Goal: Task Accomplishment & Management: Manage account settings

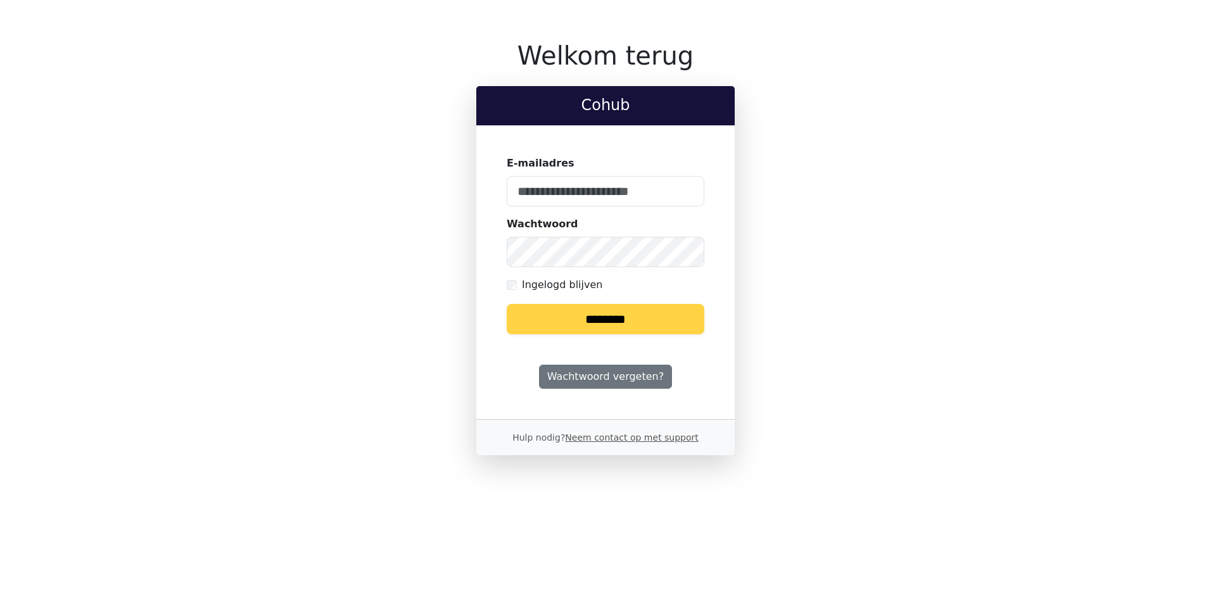
type input "**********"
click at [615, 323] on input "********" at bounding box center [606, 319] width 198 height 30
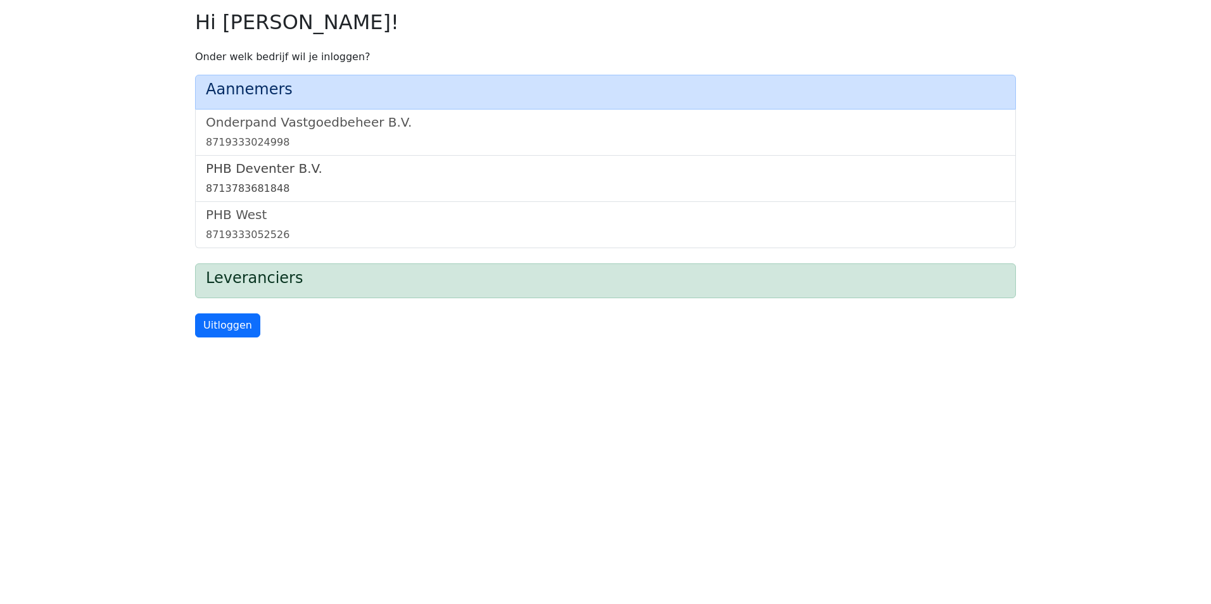
click at [255, 192] on div "8713783681848" at bounding box center [606, 188] width 800 height 15
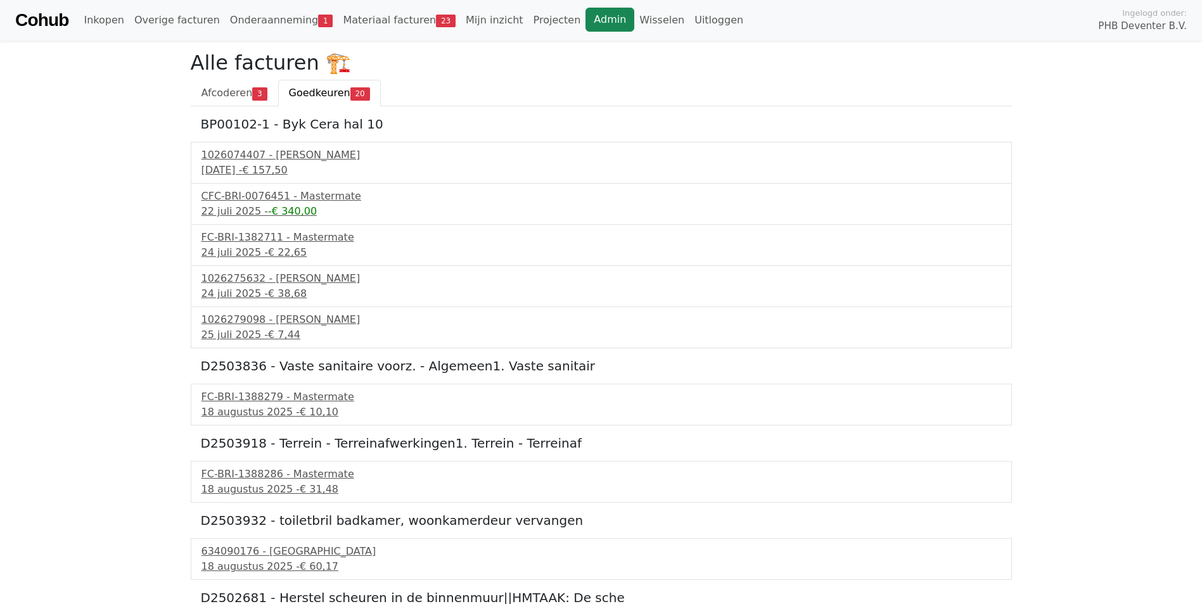
click at [585, 23] on link "Admin" at bounding box center [609, 20] width 49 height 24
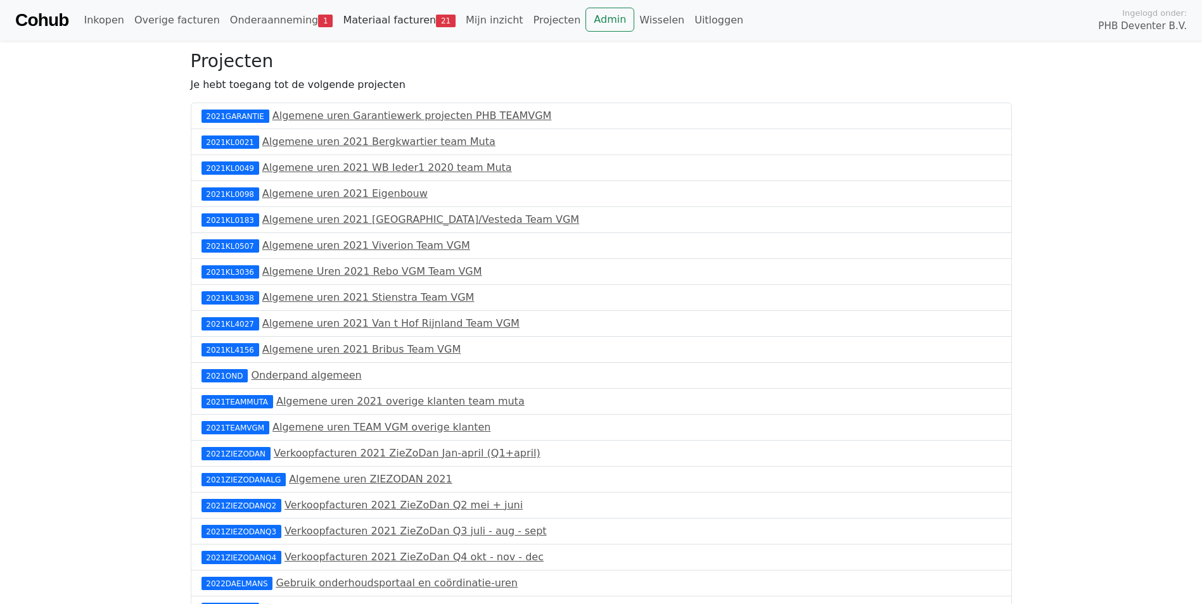
click at [362, 20] on link "Materiaal facturen 21" at bounding box center [399, 20] width 123 height 25
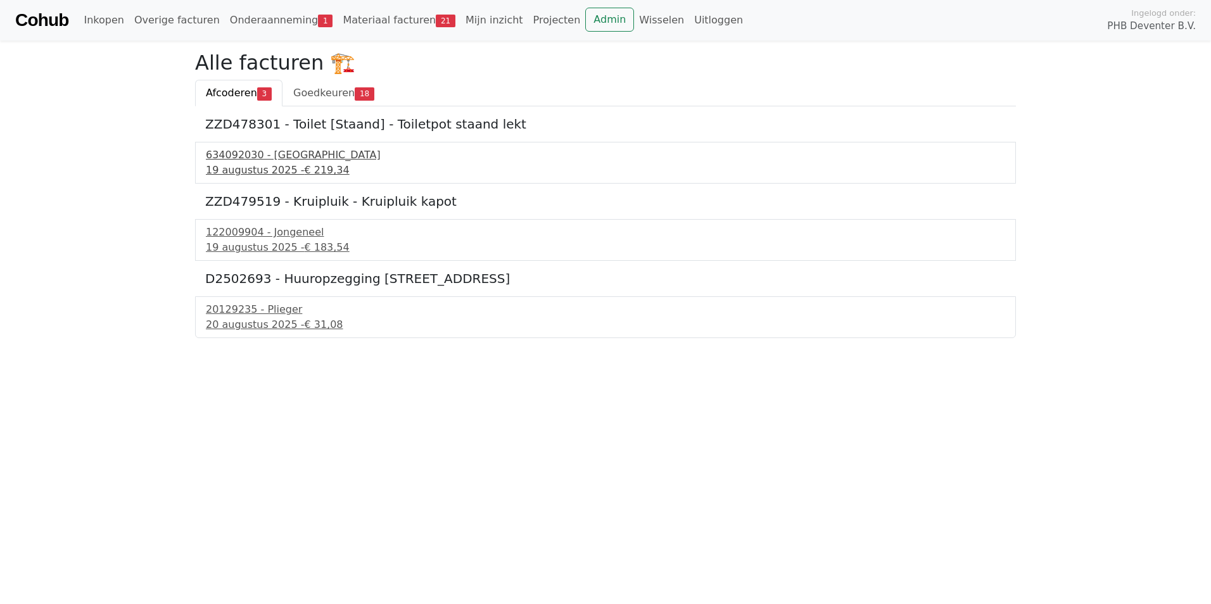
click at [252, 167] on div "[DATE] - € 219,34" at bounding box center [606, 170] width 800 height 15
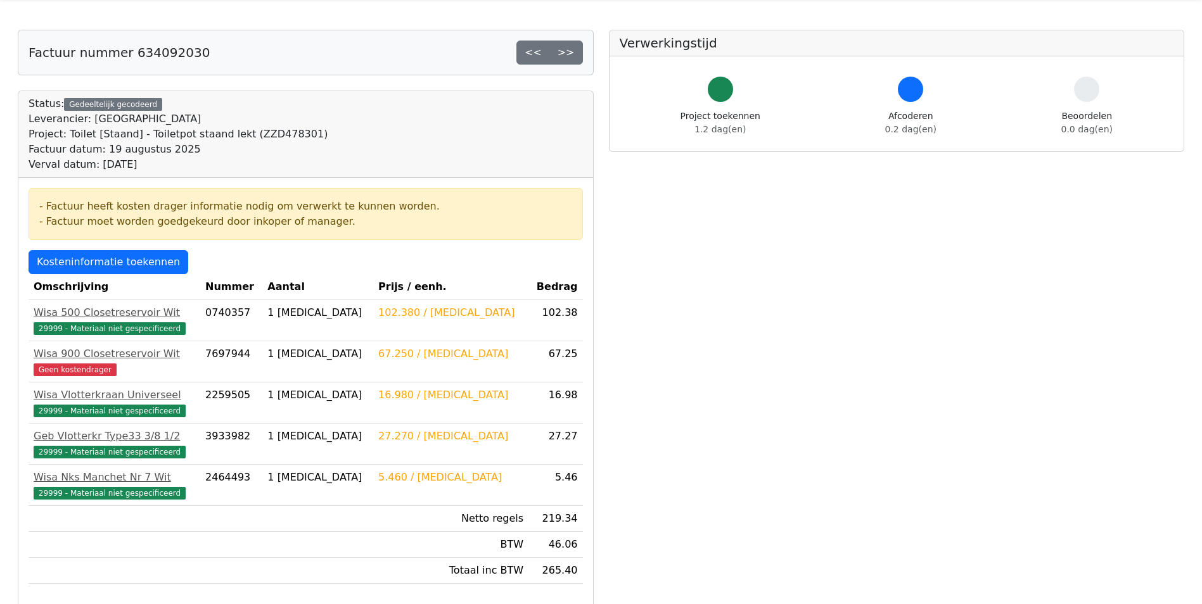
scroll to position [63, 0]
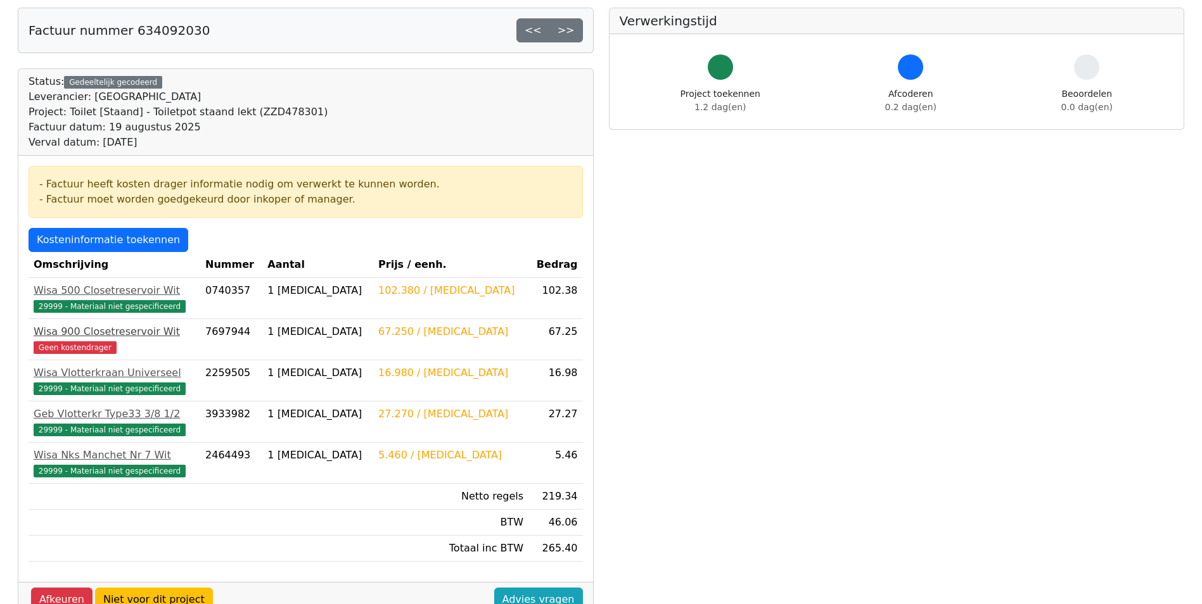
click at [83, 336] on div "Wisa 900 Closetreservoir Wit" at bounding box center [115, 331] width 162 height 15
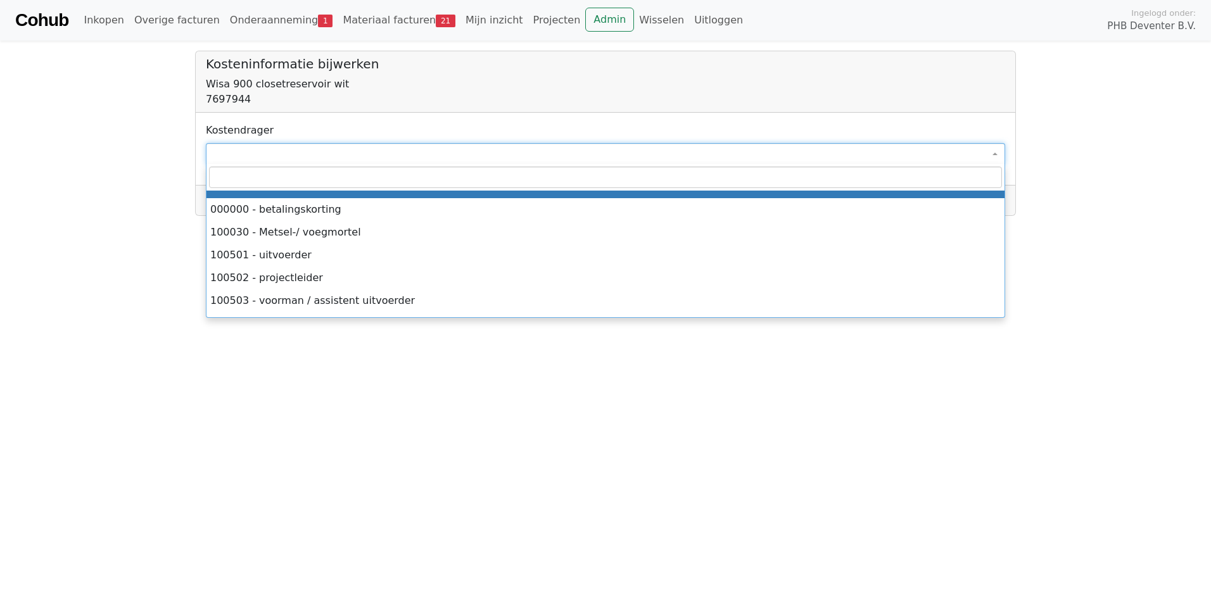
click at [226, 152] on span at bounding box center [606, 154] width 800 height 22
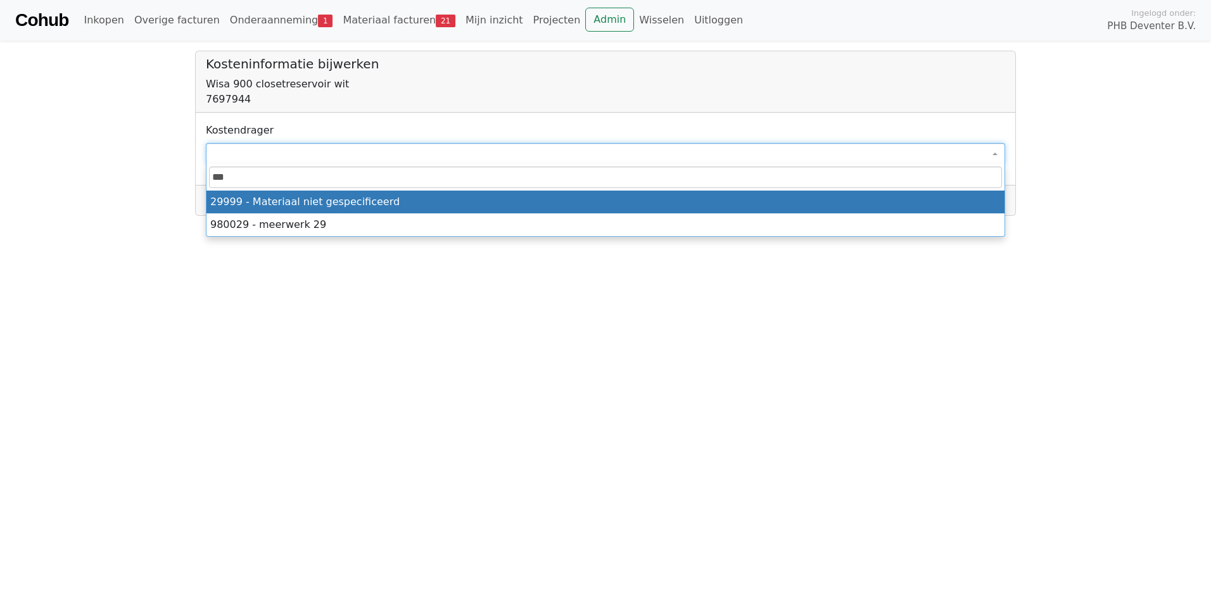
type input "****"
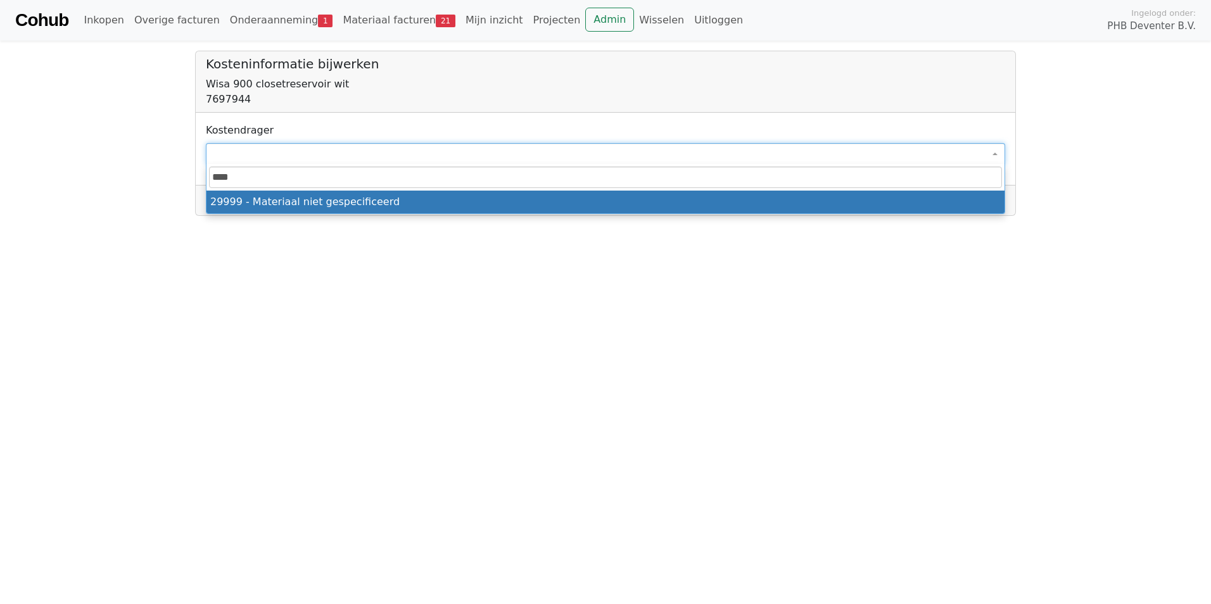
select select "****"
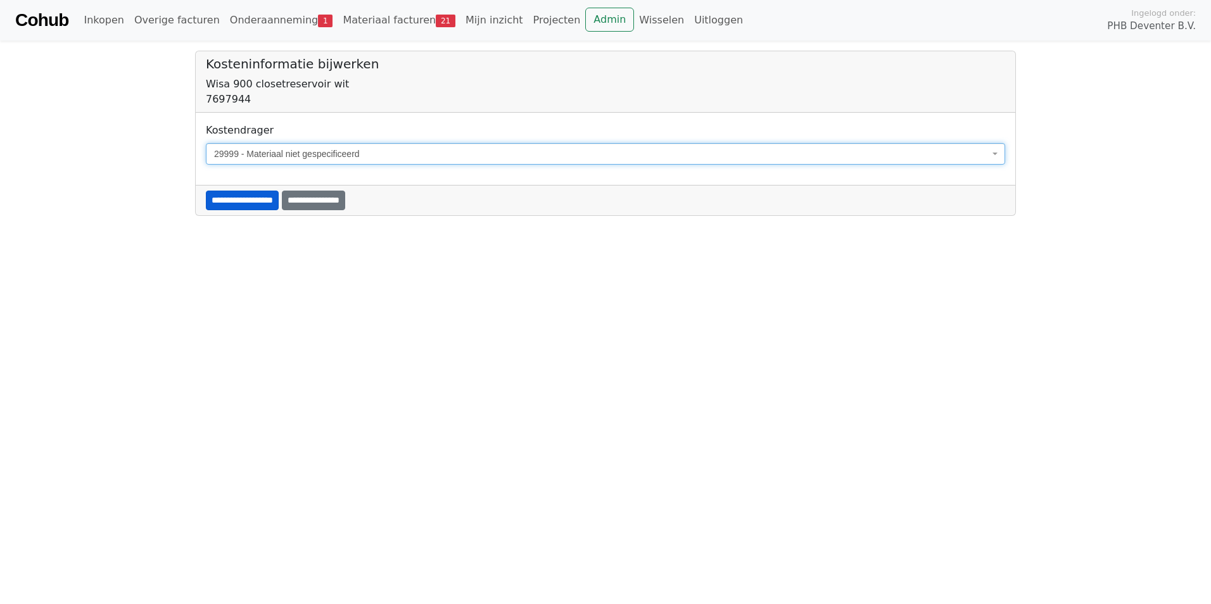
click at [226, 205] on input "**********" at bounding box center [242, 201] width 73 height 20
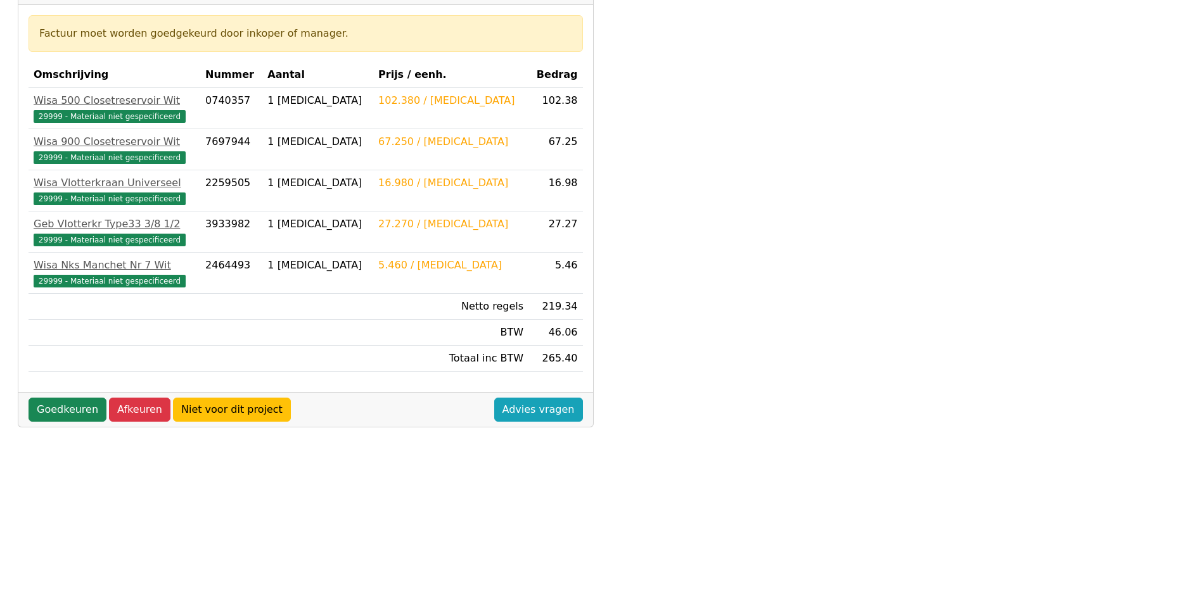
scroll to position [253, 0]
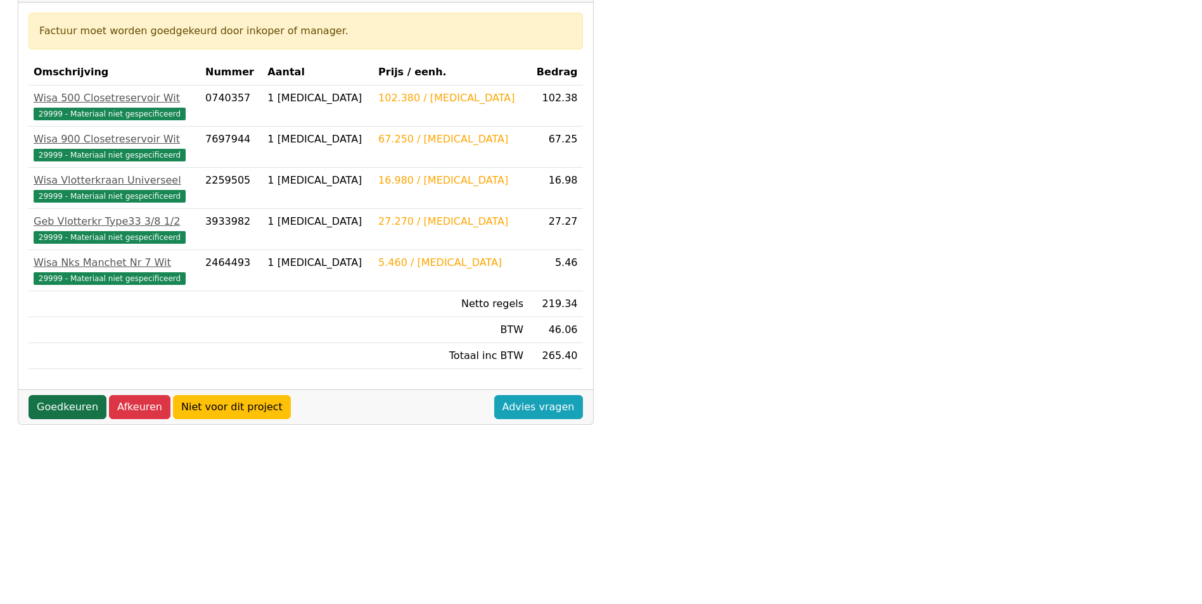
click at [63, 408] on link "Goedkeuren" at bounding box center [68, 407] width 78 height 24
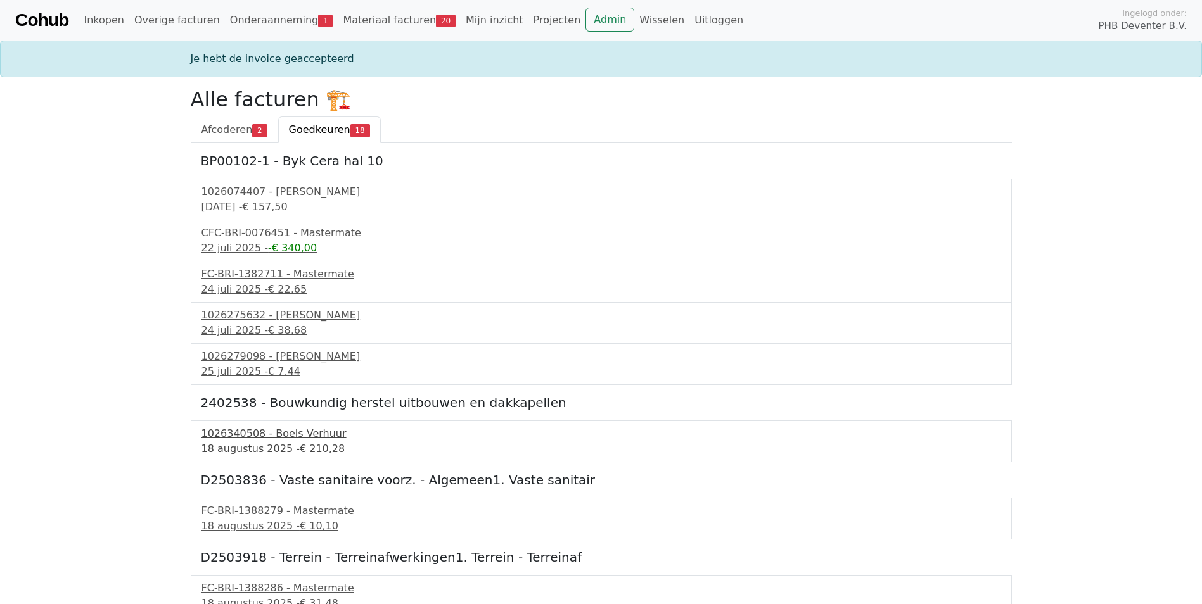
click at [220, 445] on div "18 augustus 2025 - € 210,28" at bounding box center [601, 449] width 800 height 15
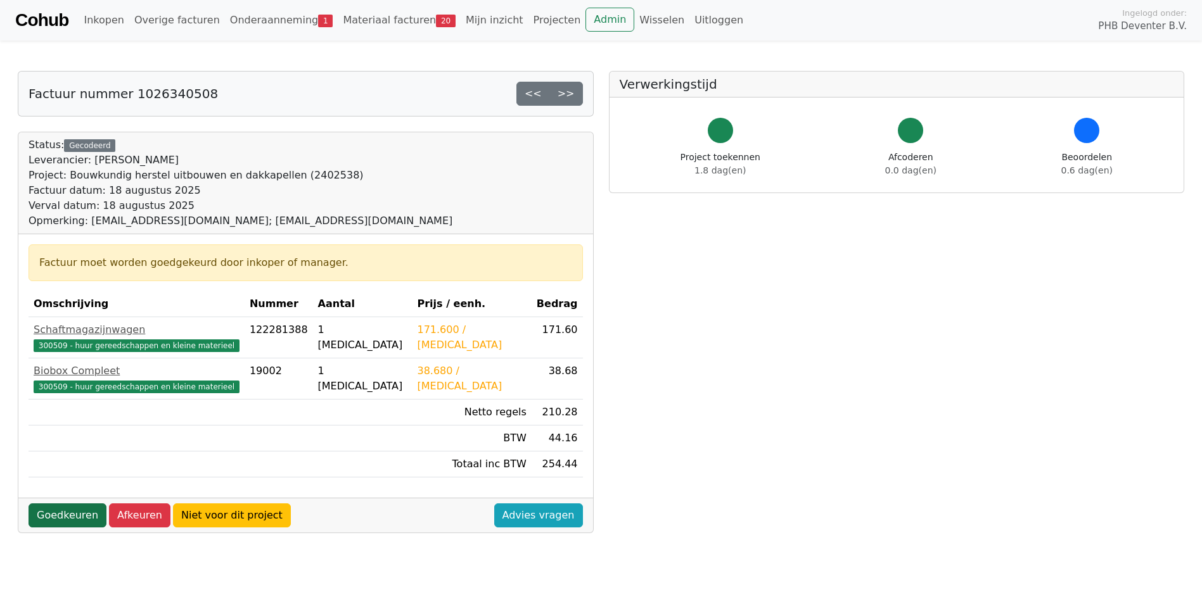
click at [67, 510] on link "Goedkeuren" at bounding box center [68, 516] width 78 height 24
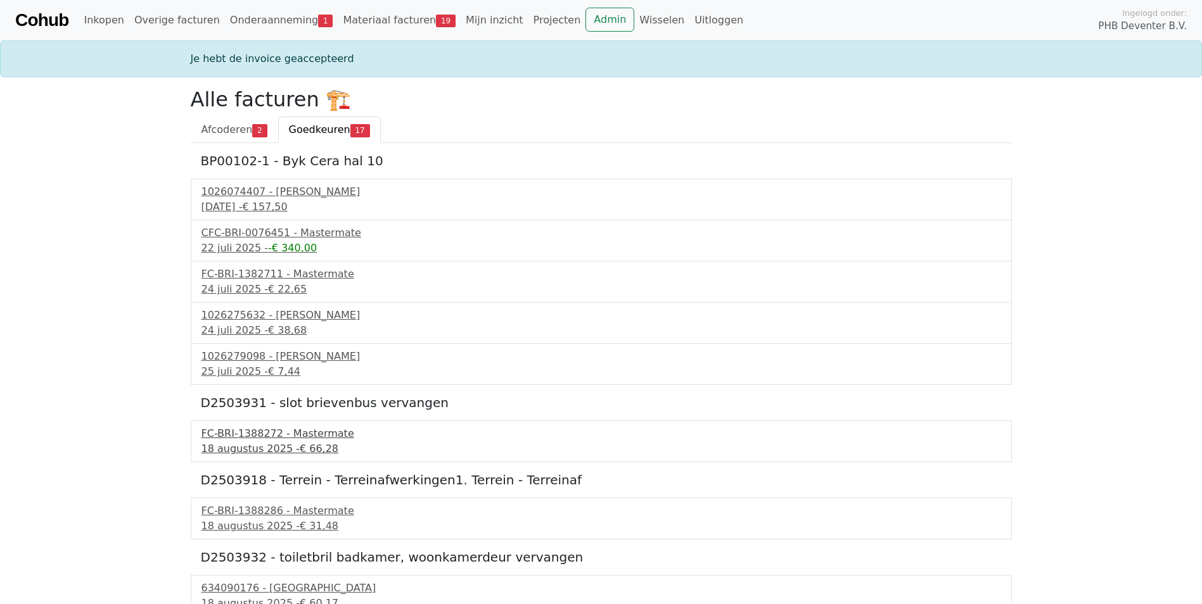
click at [234, 446] on div "[DATE] - € 66,28" at bounding box center [601, 449] width 800 height 15
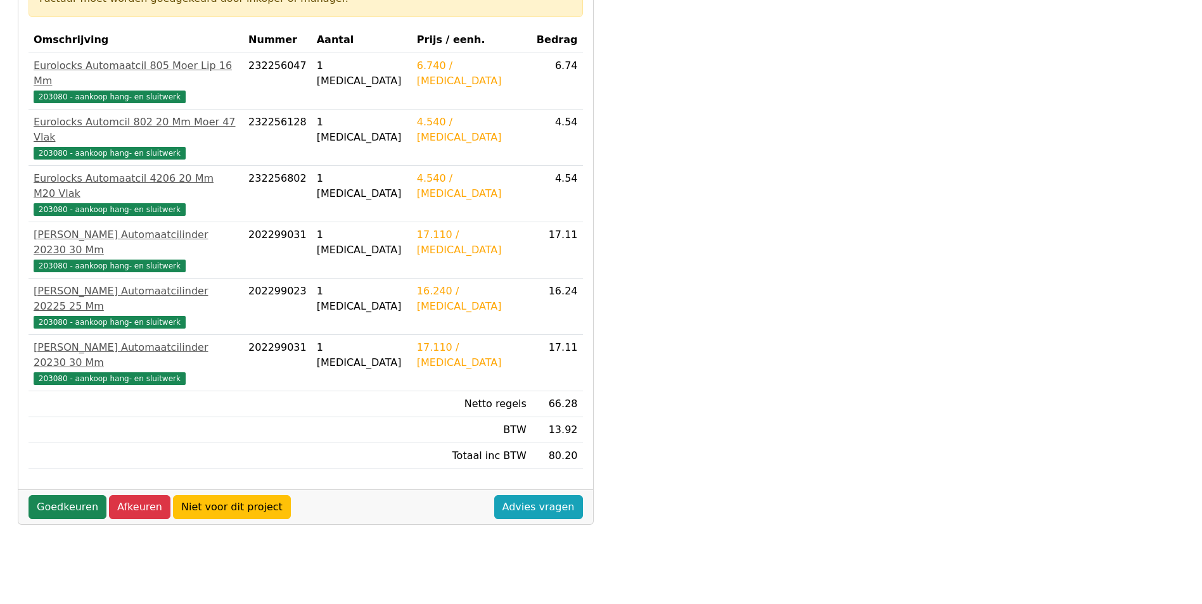
scroll to position [253, 0]
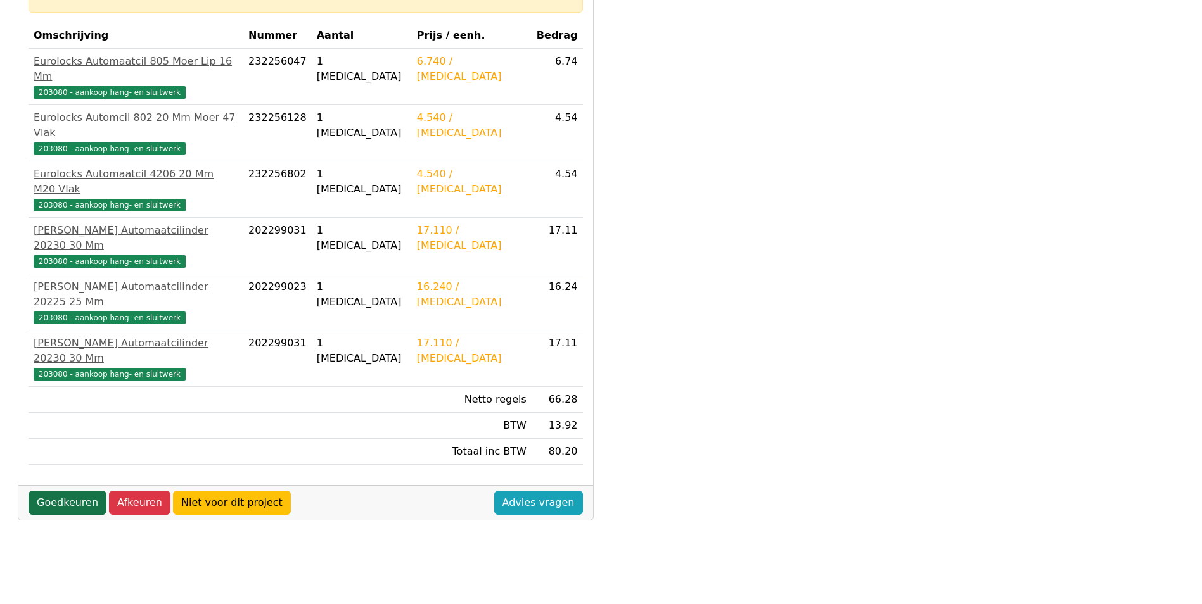
click at [55, 491] on link "Goedkeuren" at bounding box center [68, 503] width 78 height 24
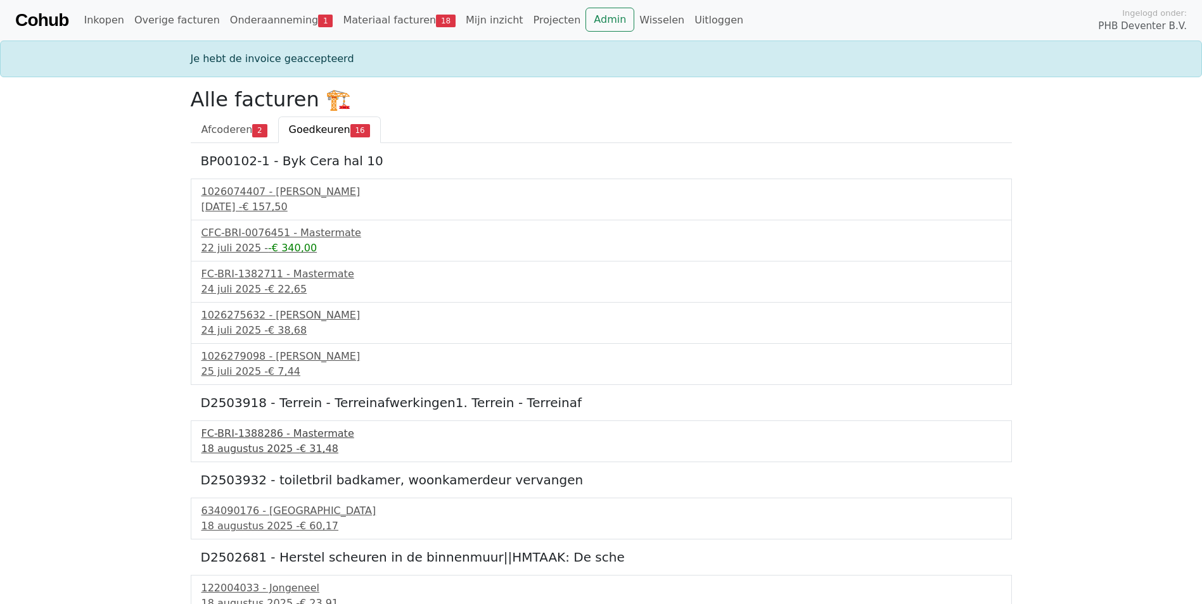
click at [242, 436] on div "FC-BRI-1388286 - Mastermate" at bounding box center [601, 433] width 800 height 15
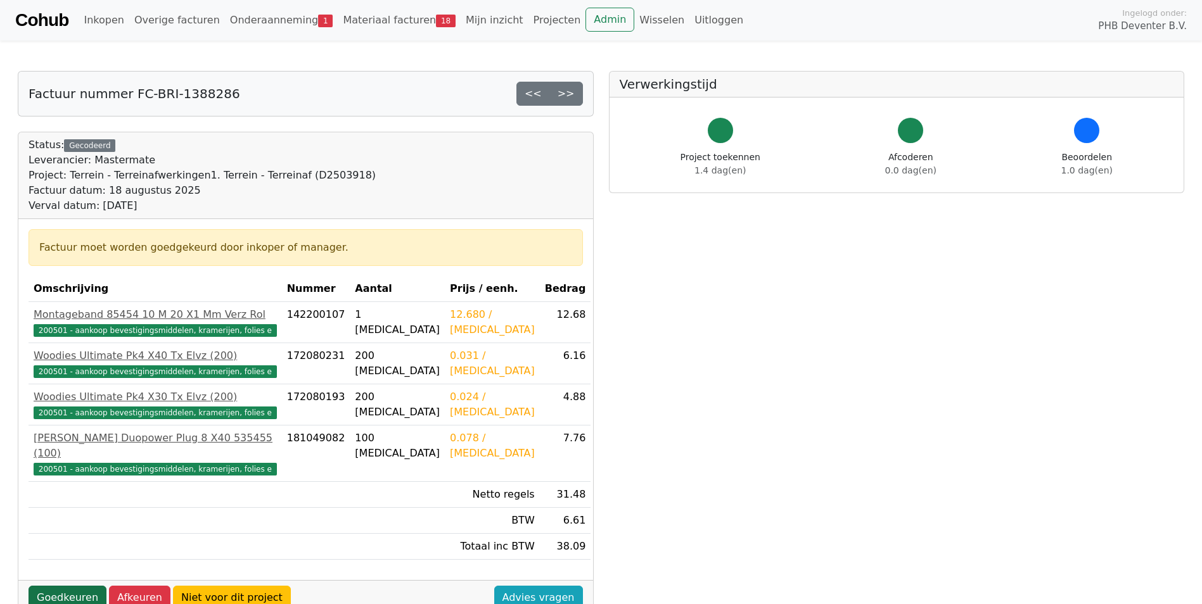
click at [76, 586] on link "Goedkeuren" at bounding box center [68, 598] width 78 height 24
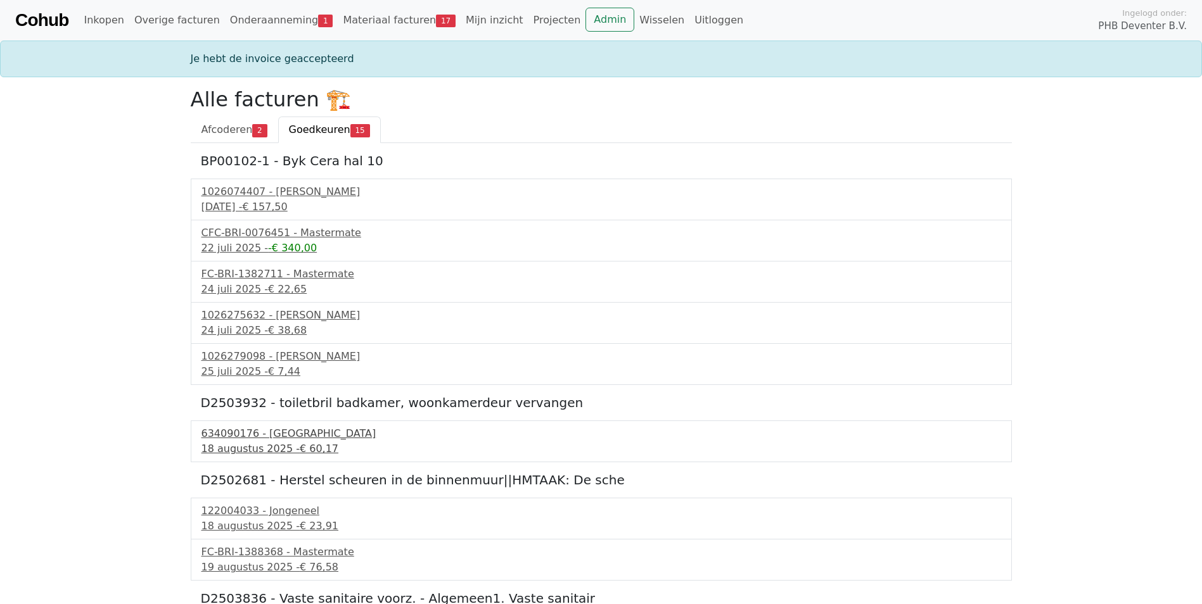
click at [228, 451] on div "[DATE] - € 60,17" at bounding box center [601, 449] width 800 height 15
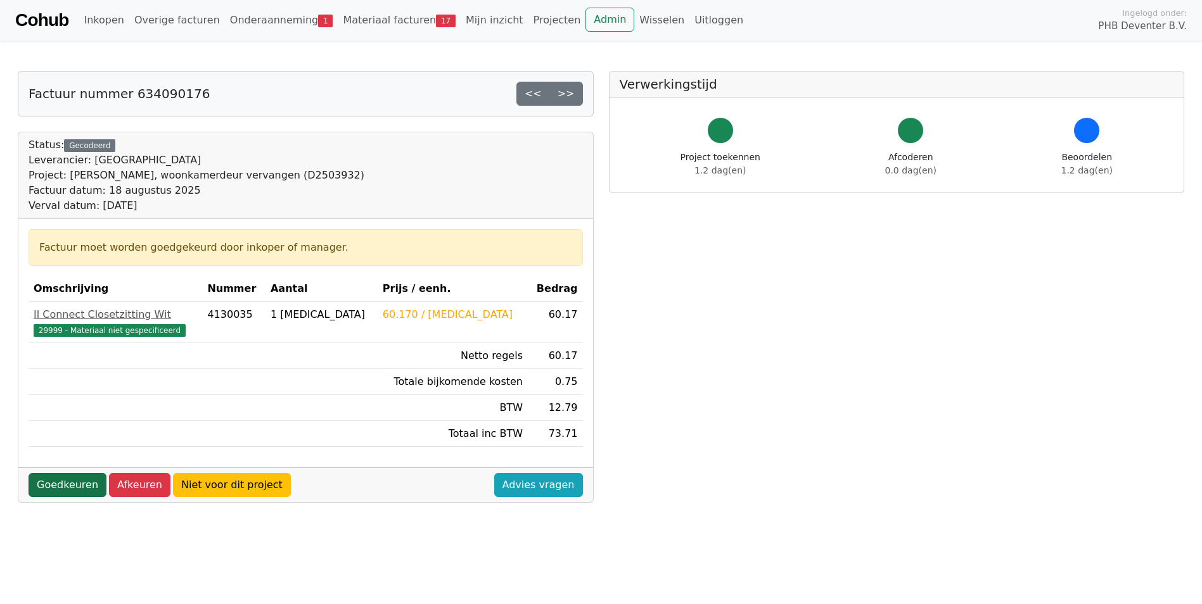
click at [57, 483] on link "Goedkeuren" at bounding box center [68, 485] width 78 height 24
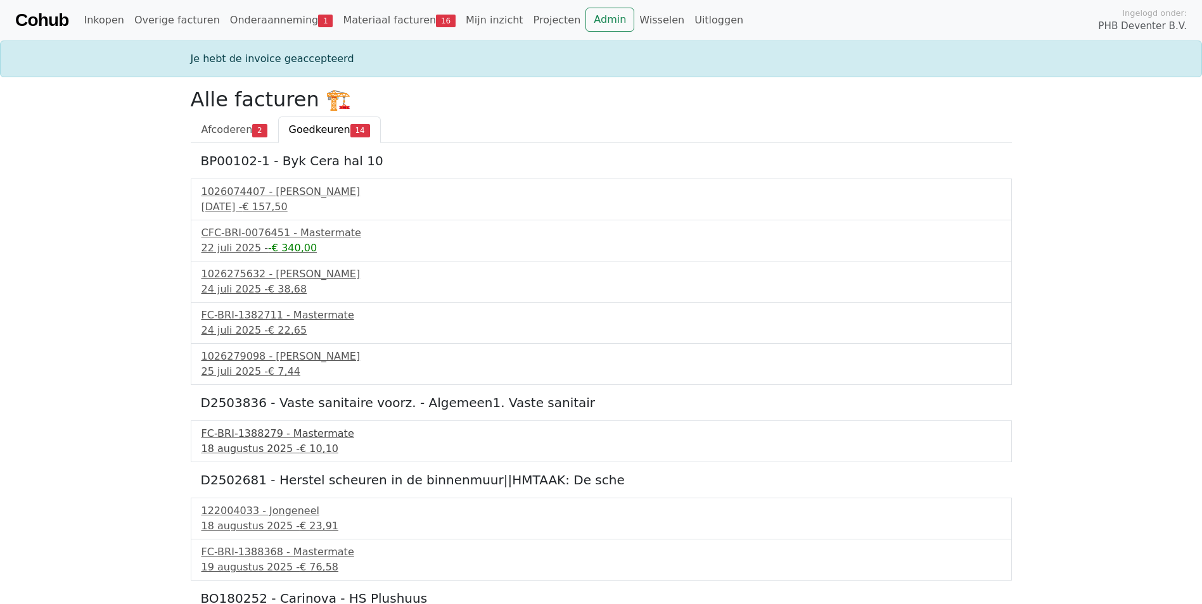
click at [223, 442] on div "18 augustus 2025 - € 10,10" at bounding box center [601, 449] width 800 height 15
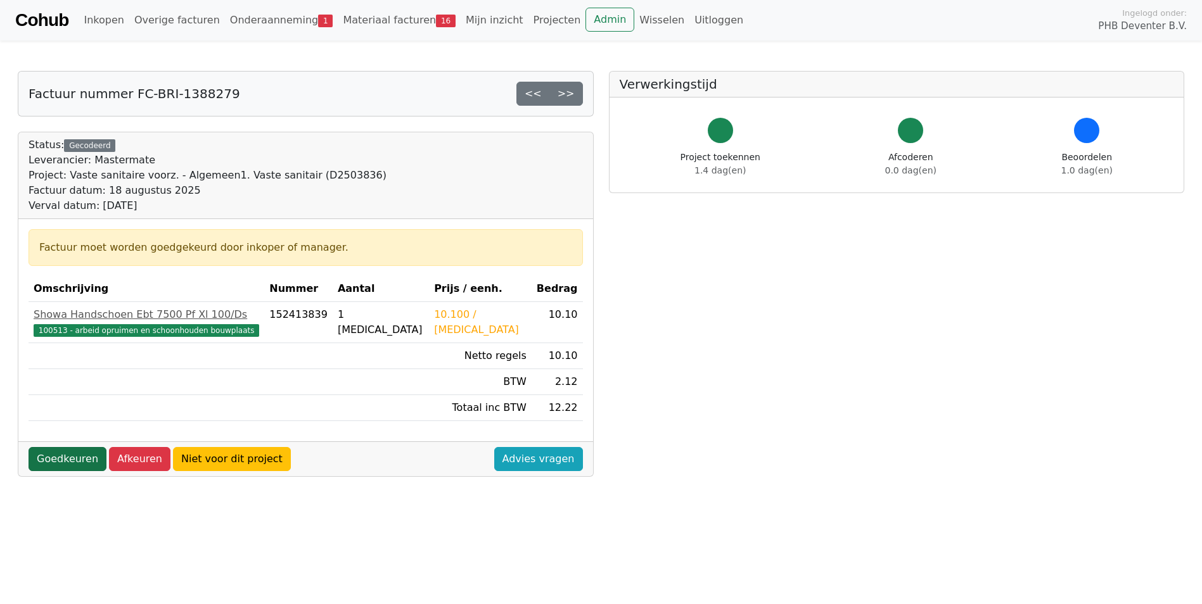
click at [70, 459] on link "Goedkeuren" at bounding box center [68, 459] width 78 height 24
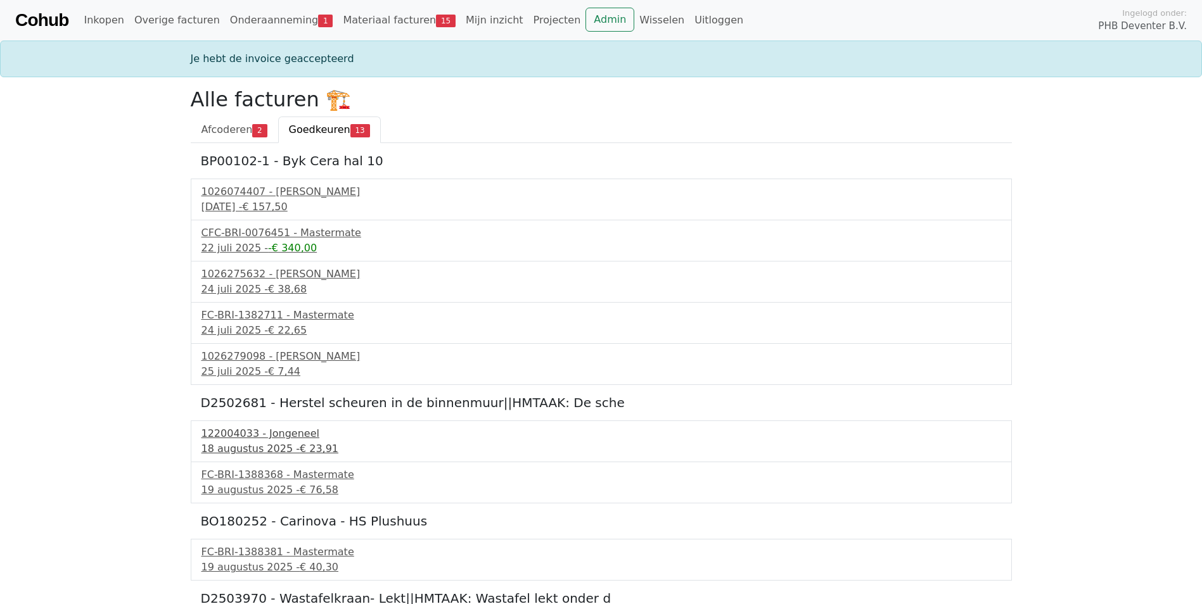
click at [215, 437] on div "122004033 - Jongeneel" at bounding box center [601, 433] width 800 height 15
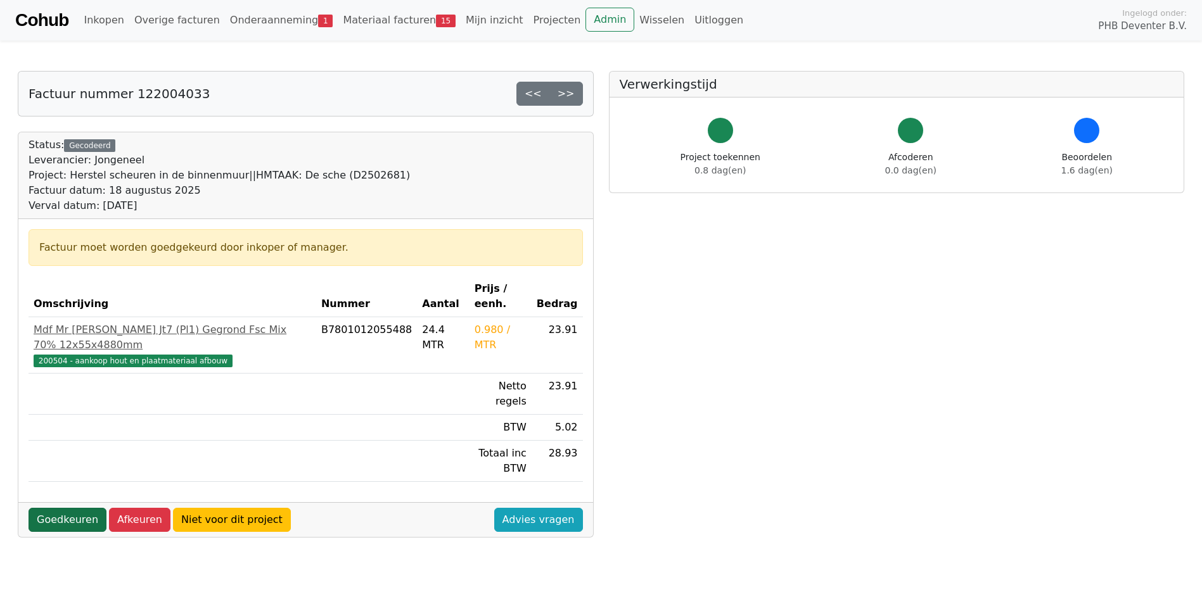
click at [70, 508] on link "Goedkeuren" at bounding box center [68, 520] width 78 height 24
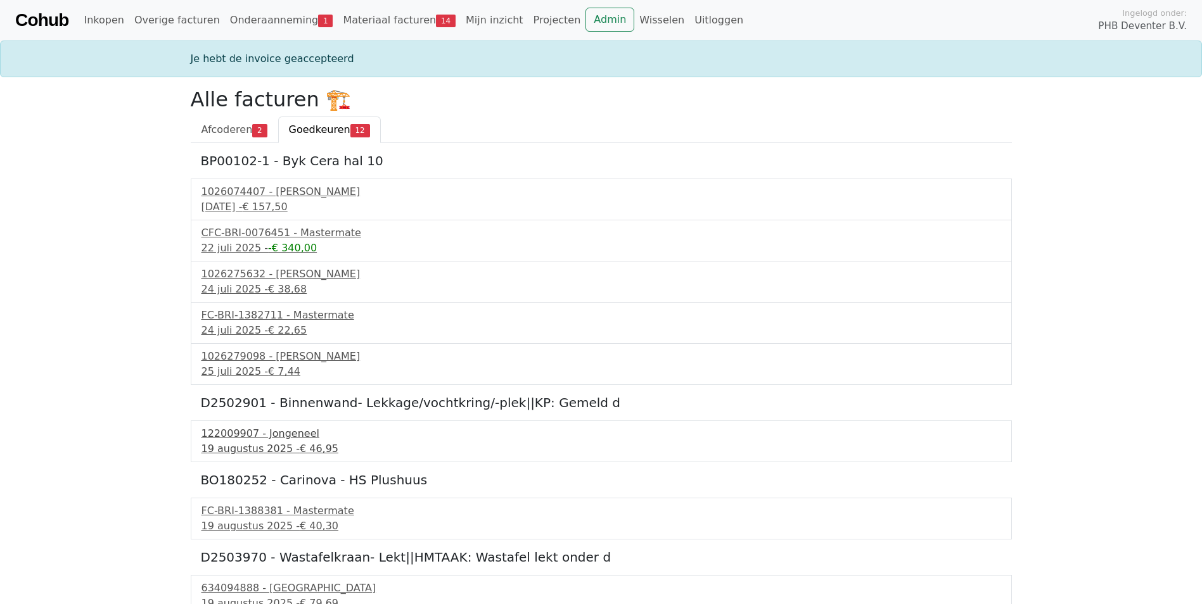
click at [228, 442] on div "19 augustus 2025 - € 46,95" at bounding box center [601, 449] width 800 height 15
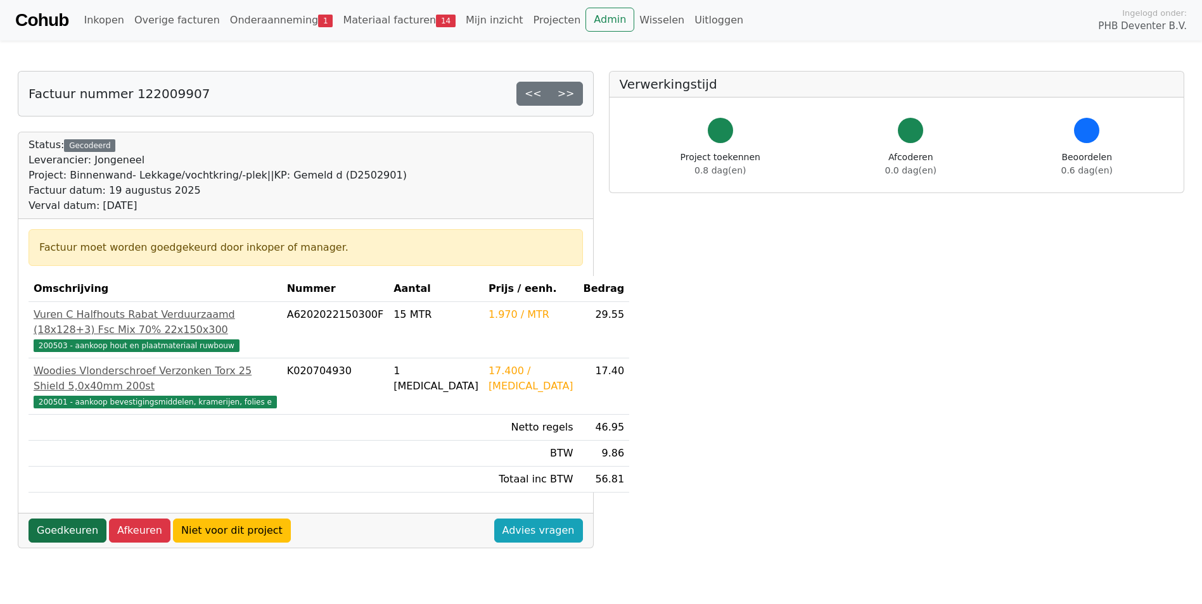
click at [72, 543] on link "Goedkeuren" at bounding box center [68, 531] width 78 height 24
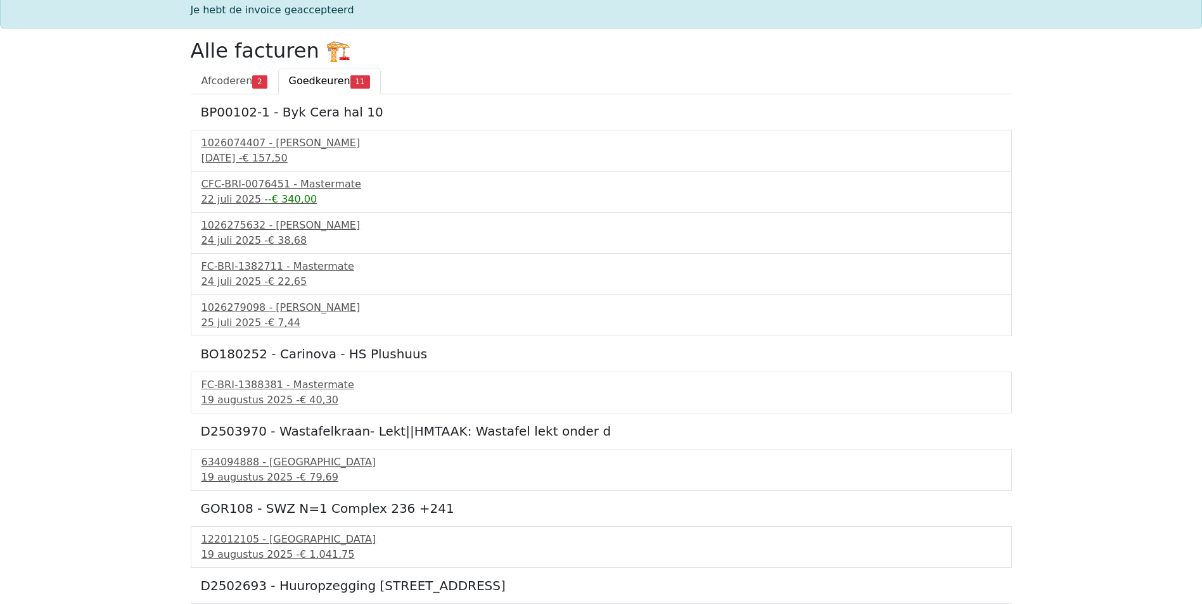
scroll to position [63, 0]
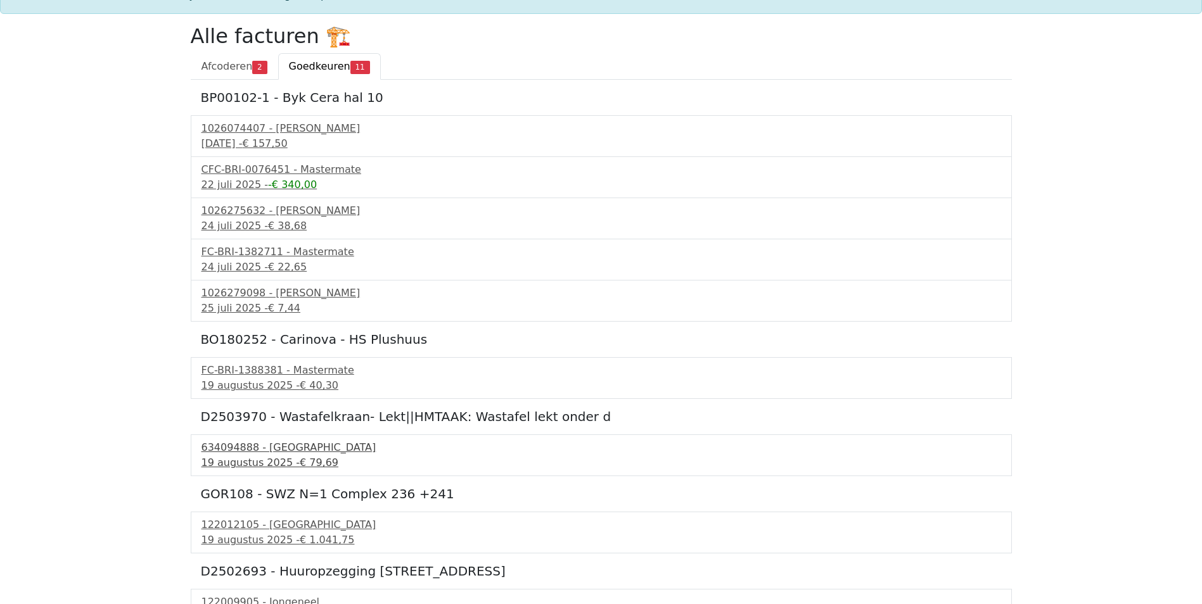
click at [233, 461] on div "[DATE] - € 79,69" at bounding box center [601, 463] width 800 height 15
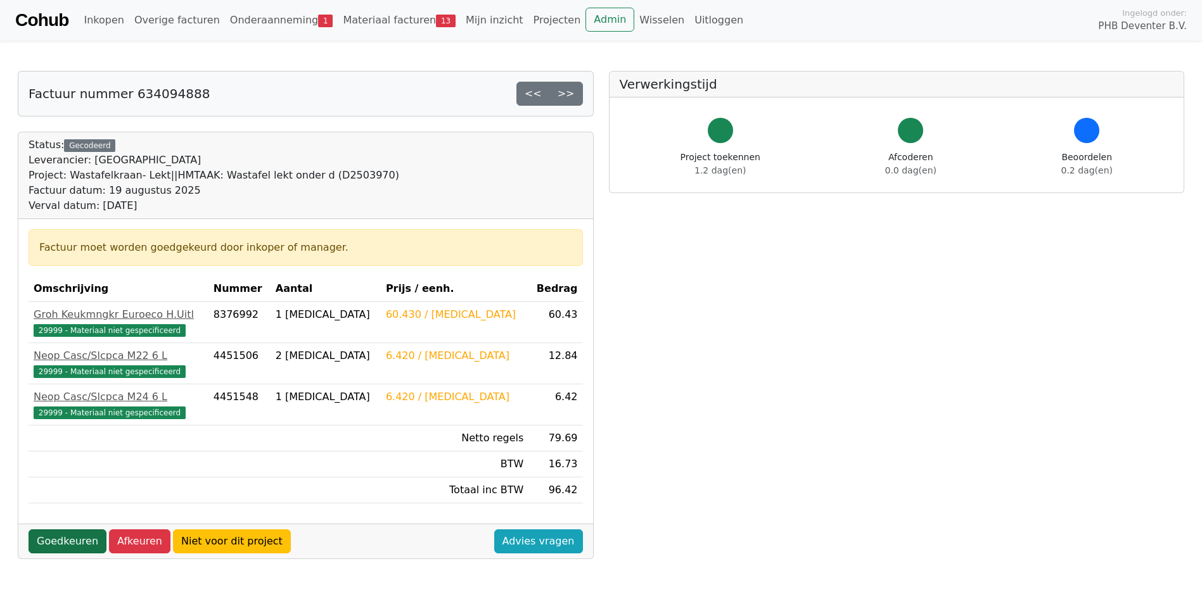
click at [70, 538] on link "Goedkeuren" at bounding box center [68, 542] width 78 height 24
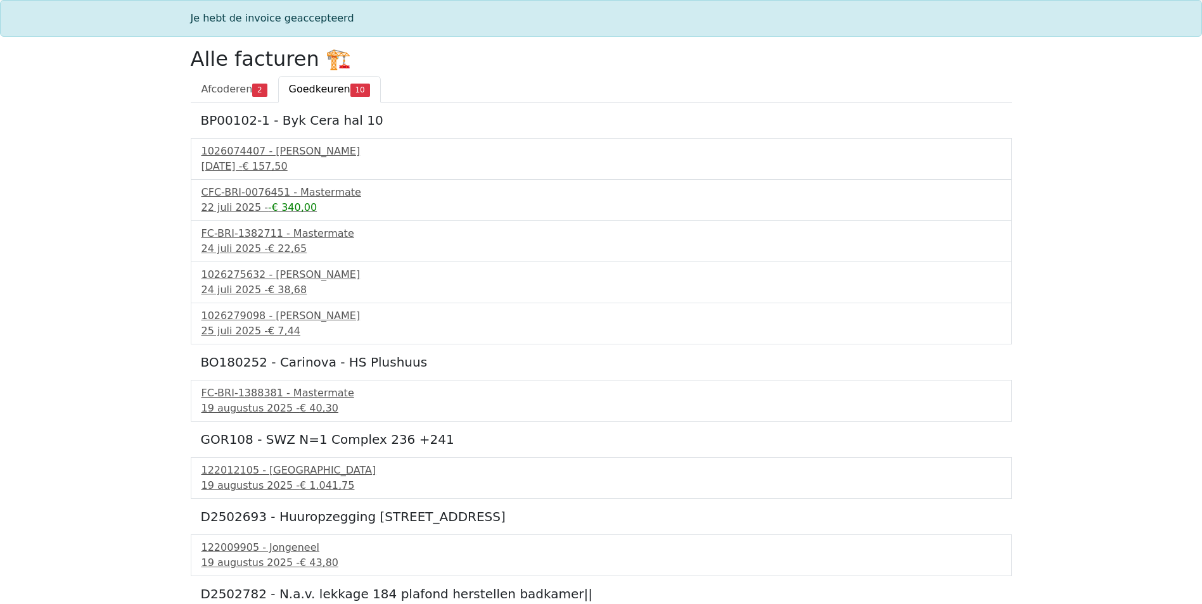
scroll to position [63, 0]
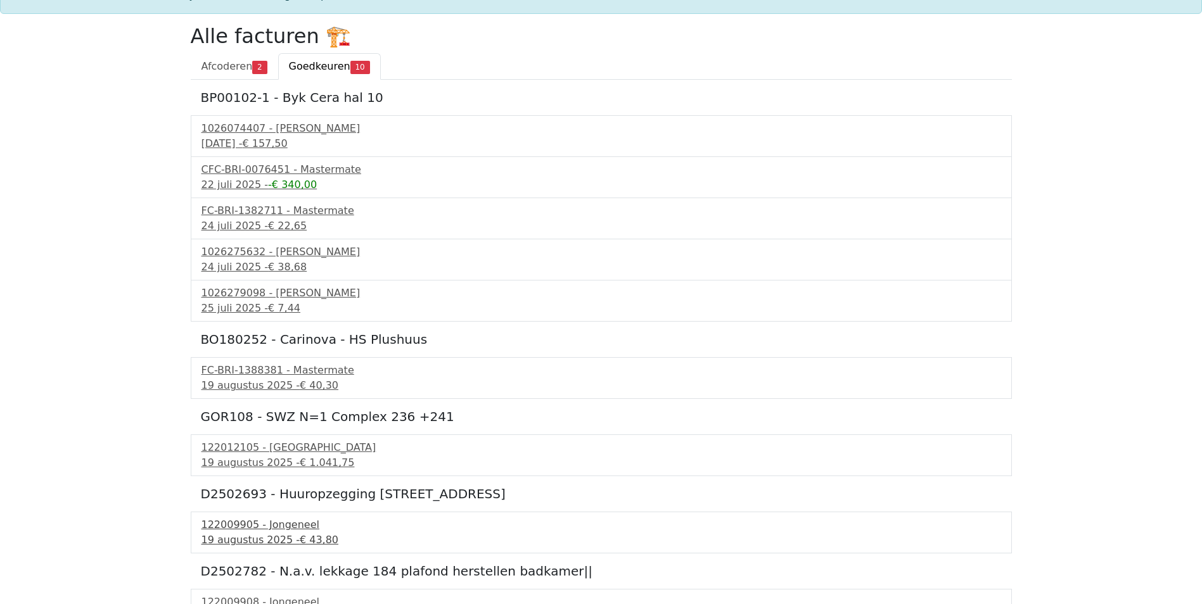
click at [226, 528] on div "122009905 - Jongeneel" at bounding box center [601, 525] width 800 height 15
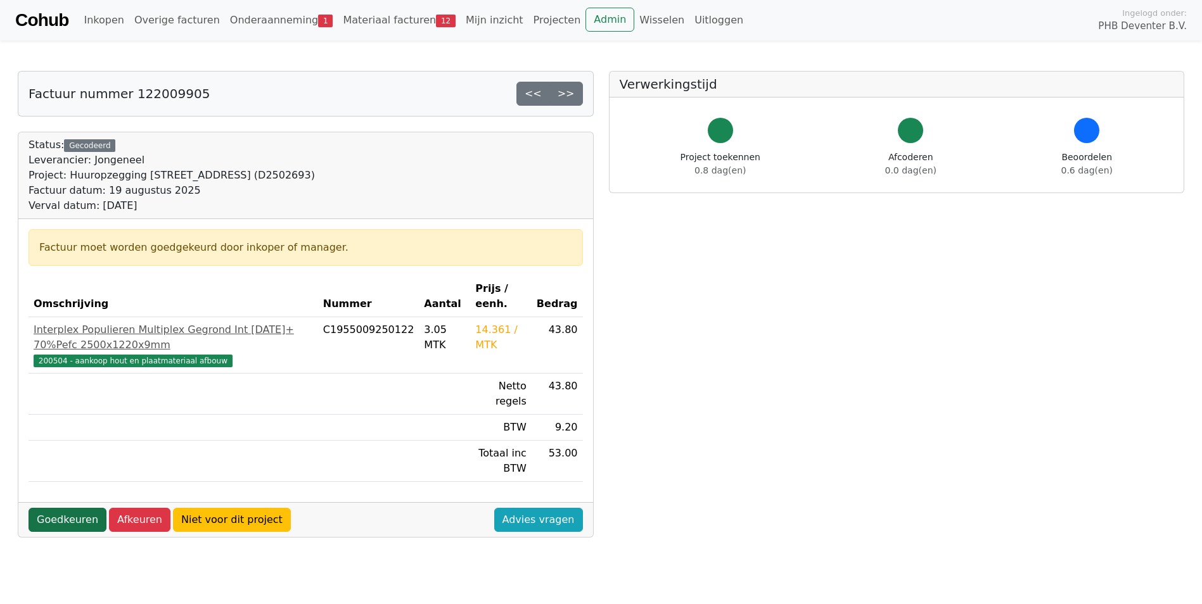
click at [76, 508] on link "Goedkeuren" at bounding box center [68, 520] width 78 height 24
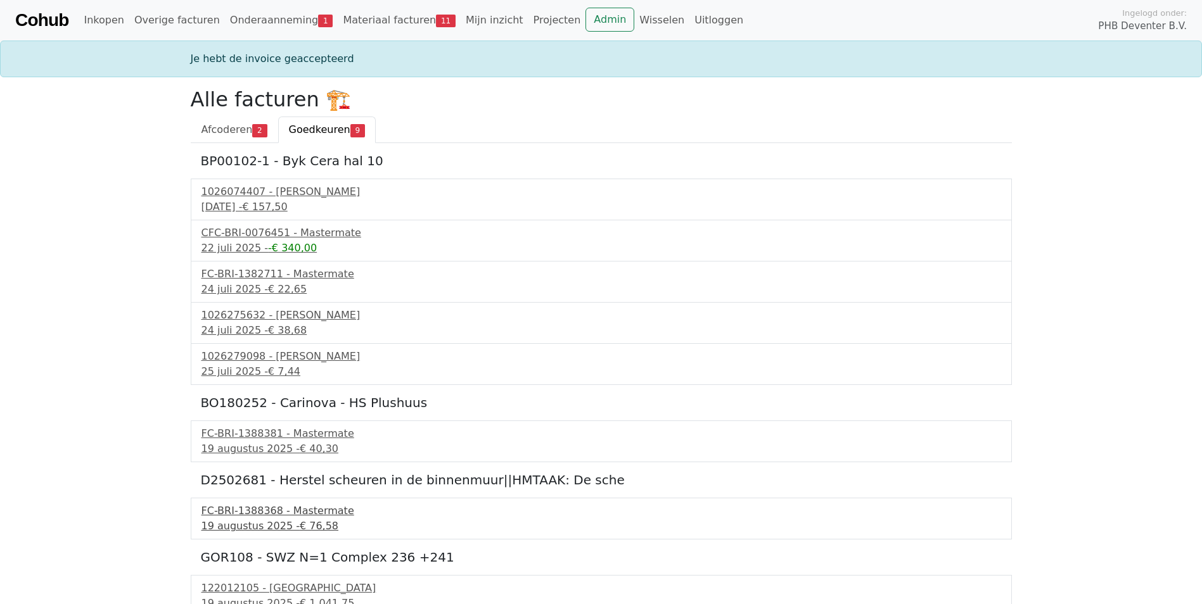
click at [212, 511] on div "FC-BRI-1388368 - Mastermate" at bounding box center [601, 511] width 800 height 15
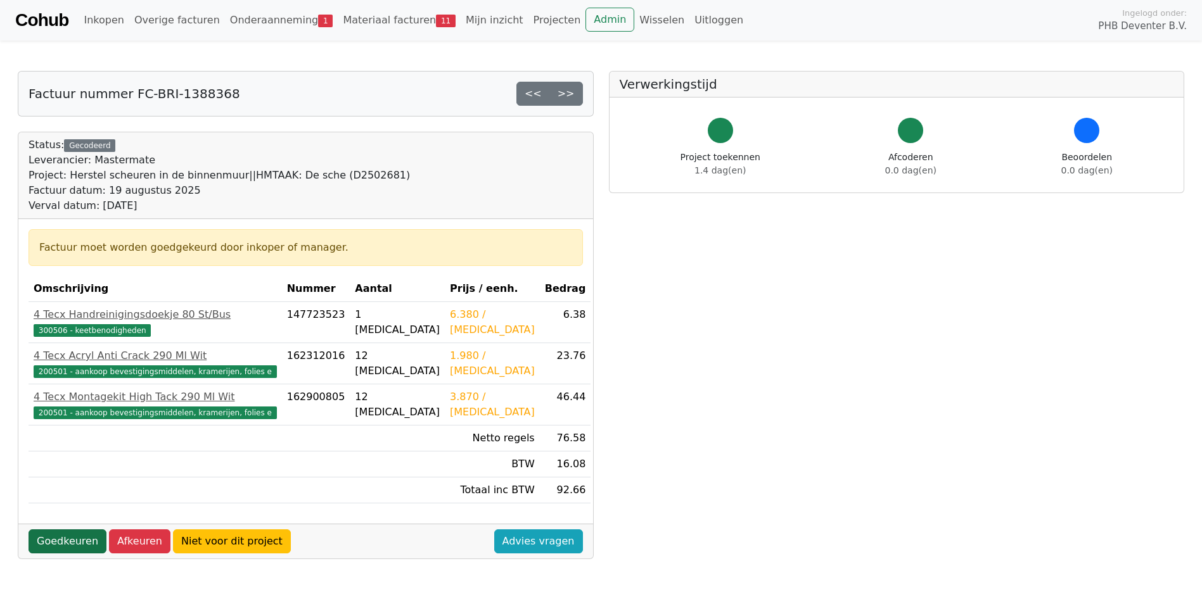
click at [79, 542] on link "Goedkeuren" at bounding box center [68, 542] width 78 height 24
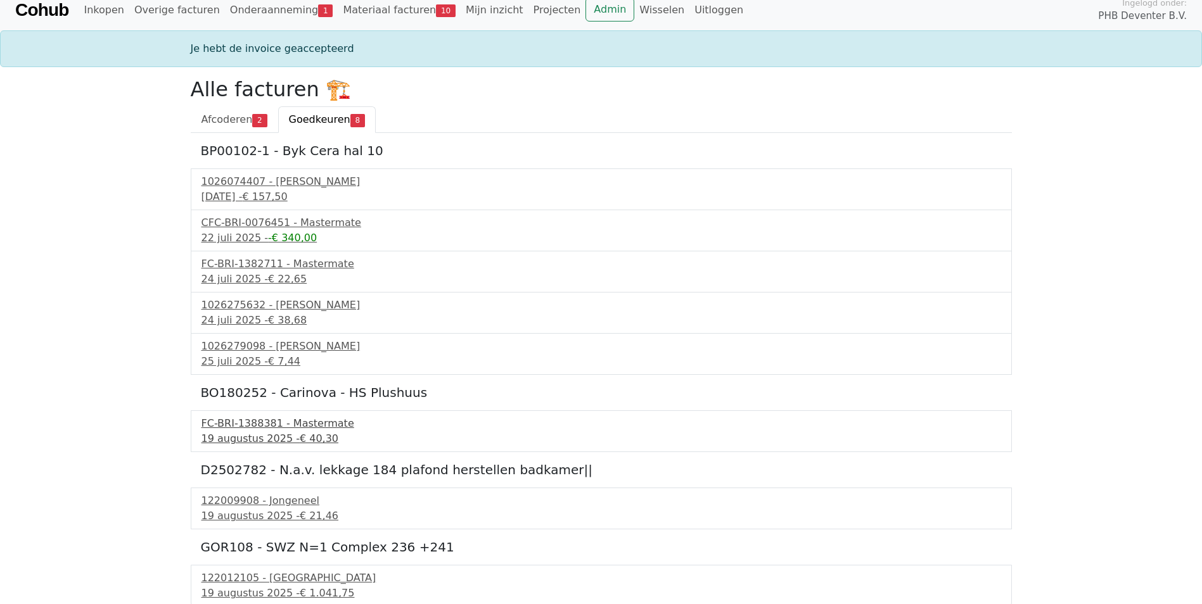
scroll to position [13, 0]
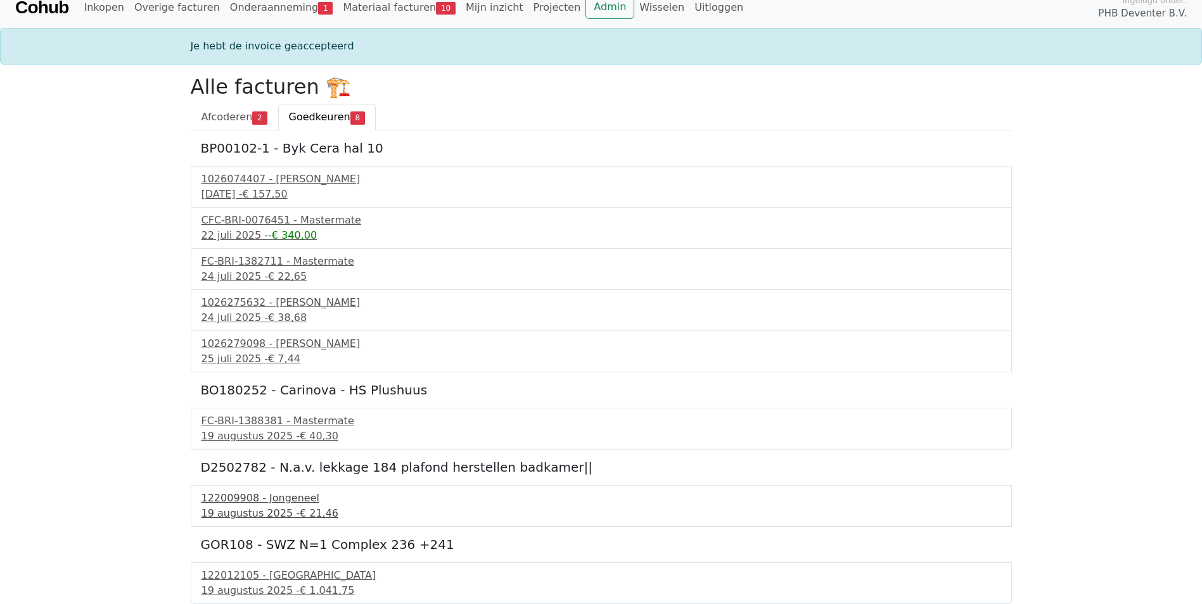
click at [234, 505] on div "122009908 - Jongeneel" at bounding box center [601, 498] width 800 height 15
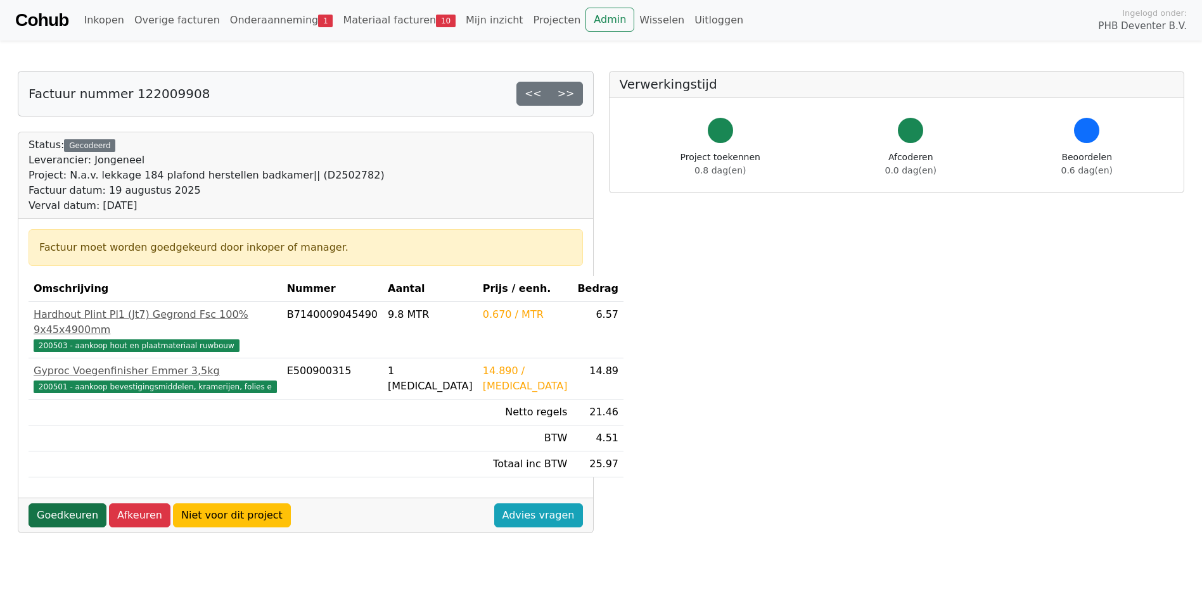
click at [67, 504] on link "Goedkeuren" at bounding box center [68, 516] width 78 height 24
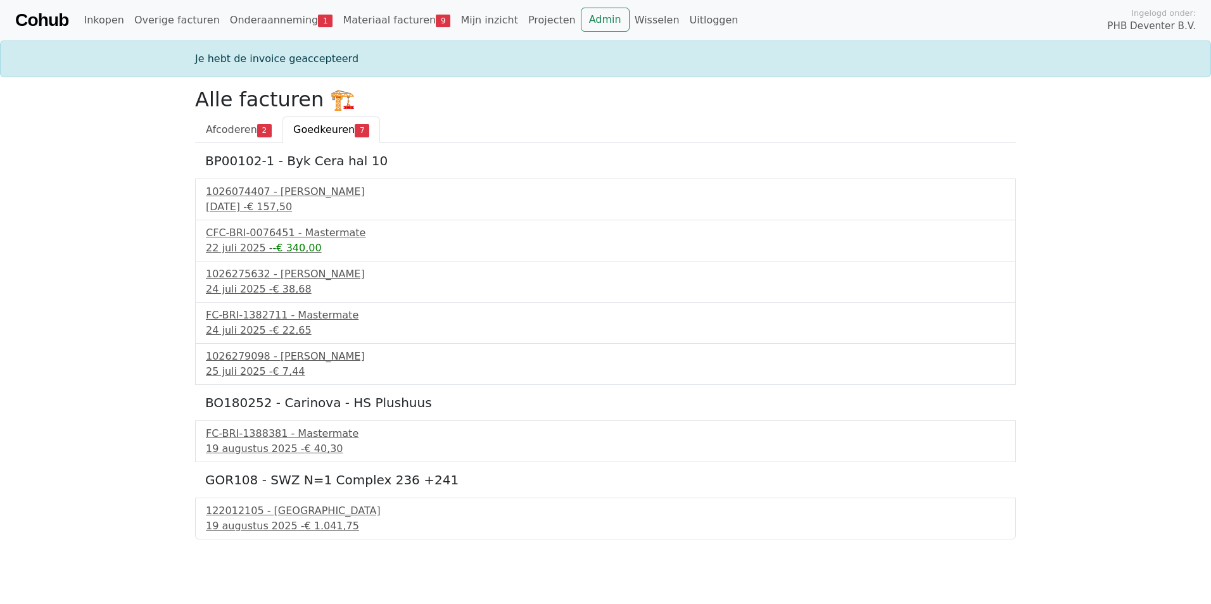
click at [321, 129] on span "Goedkeuren" at bounding box center [323, 130] width 61 height 12
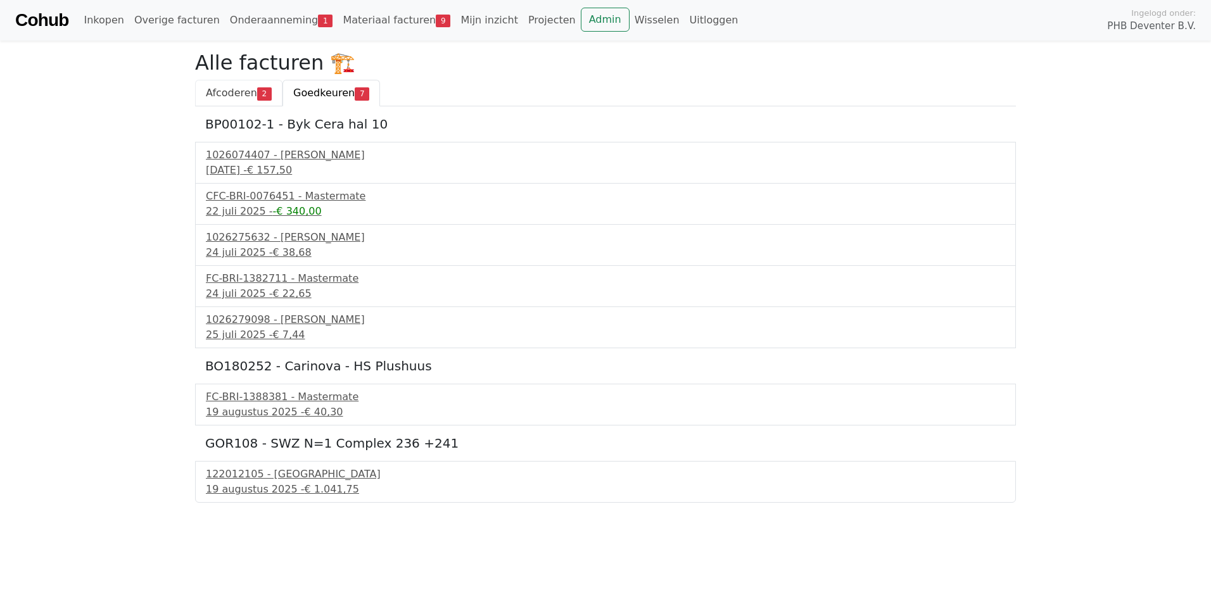
click at [229, 103] on link "Afcoderen 2" at bounding box center [238, 93] width 87 height 27
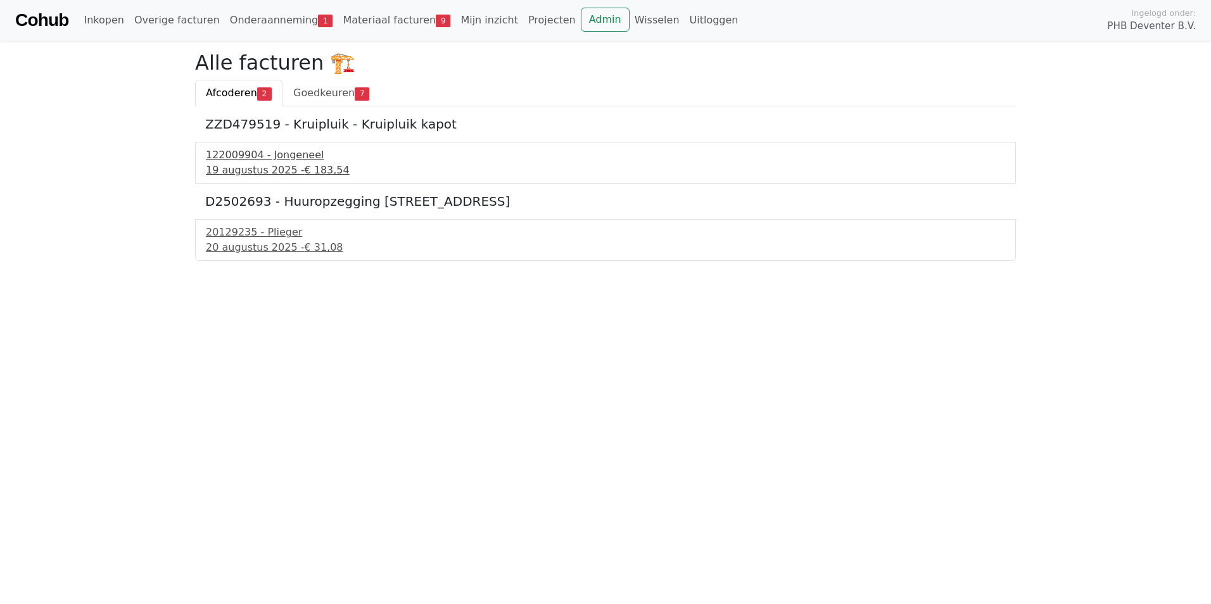
click at [244, 164] on div "19 augustus 2025 - € 183,54" at bounding box center [606, 170] width 800 height 15
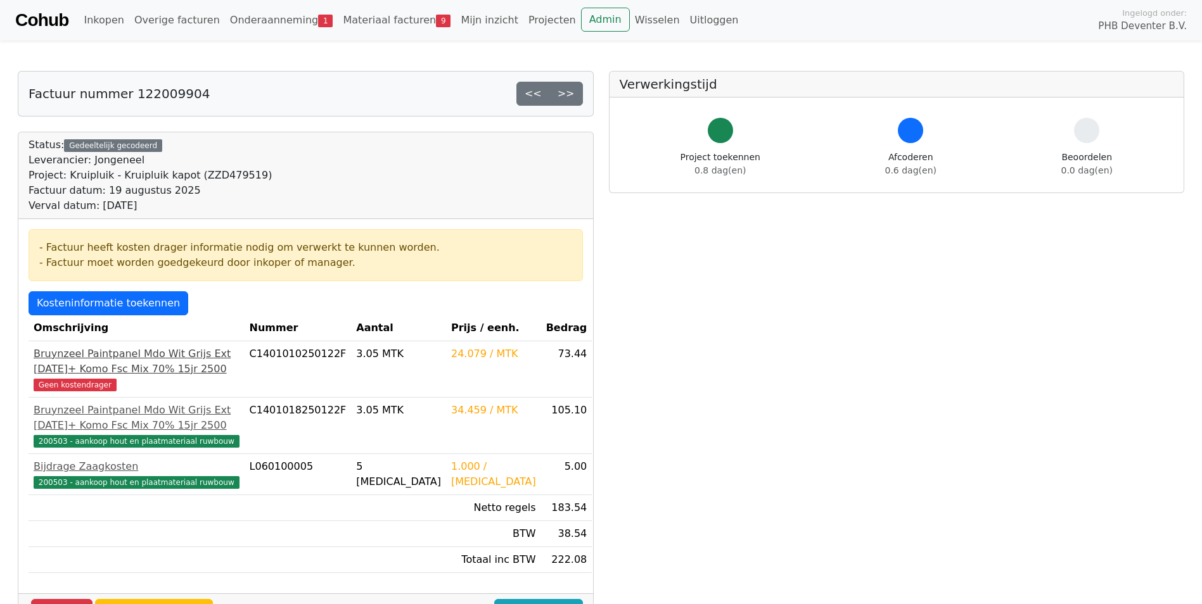
click at [67, 377] on div "Bruynzeel Paintpanel Mdo Wit Grijs Ext [DATE]+ Komo Fsc Mix 70% 15jr 2500" at bounding box center [137, 362] width 206 height 30
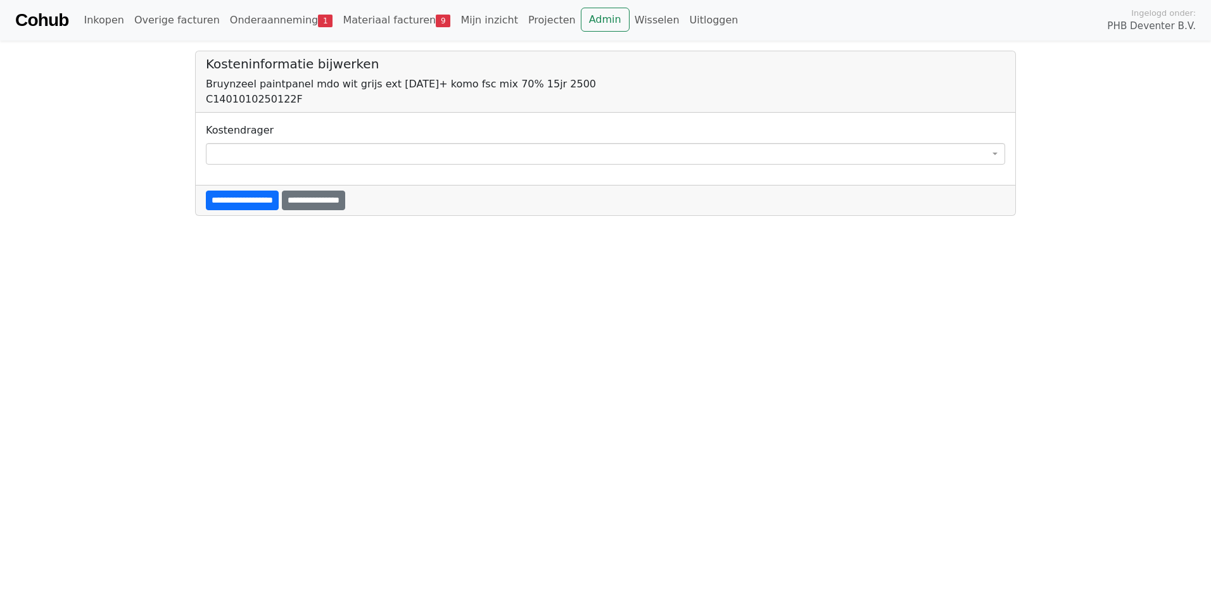
click at [246, 153] on span at bounding box center [606, 154] width 800 height 22
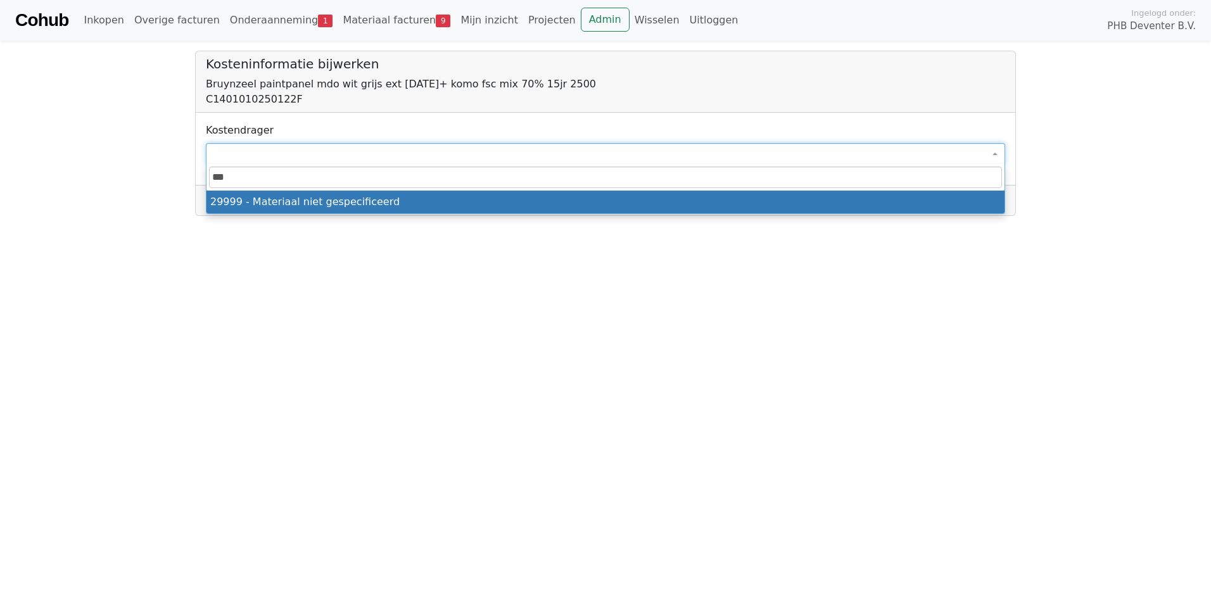
type input "****"
select select "****"
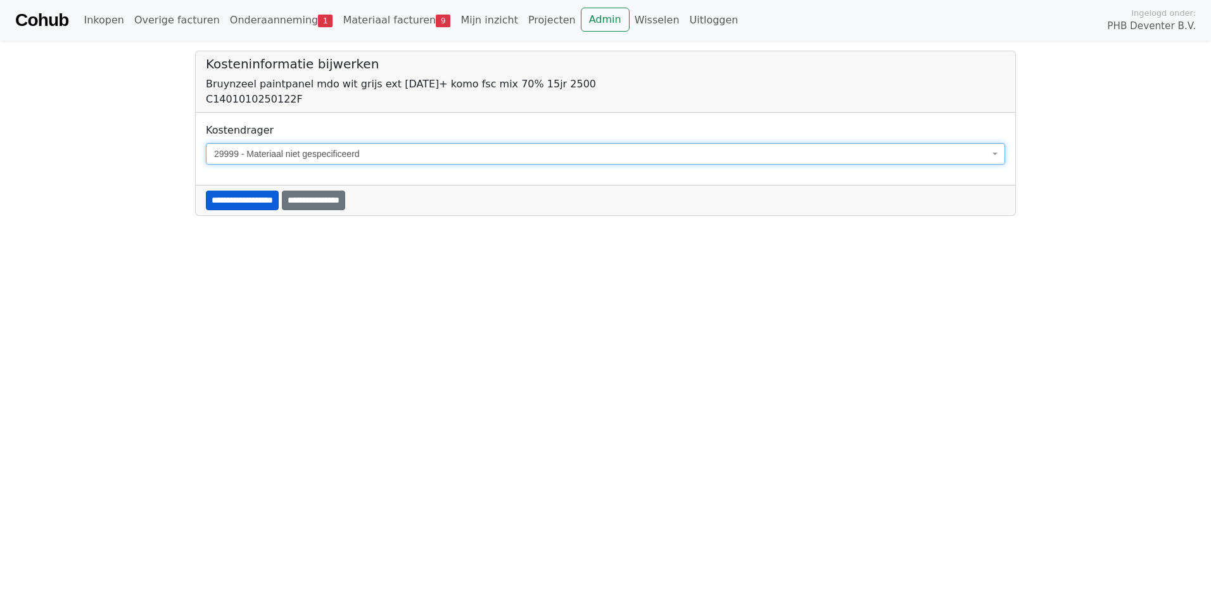
click at [241, 202] on input "**********" at bounding box center [242, 201] width 73 height 20
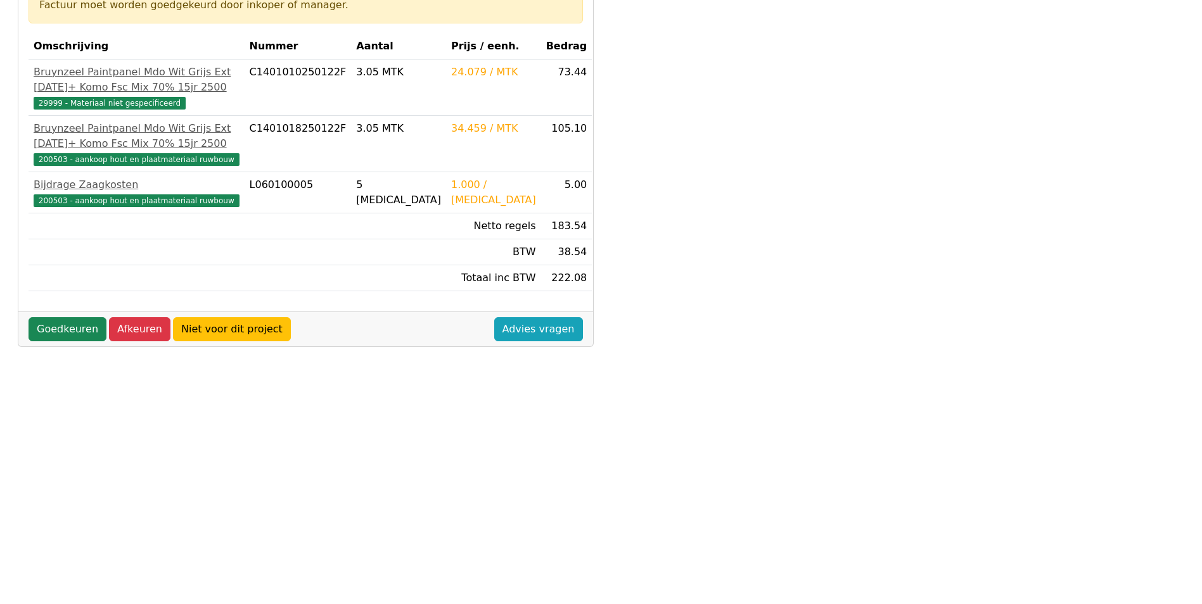
scroll to position [317, 0]
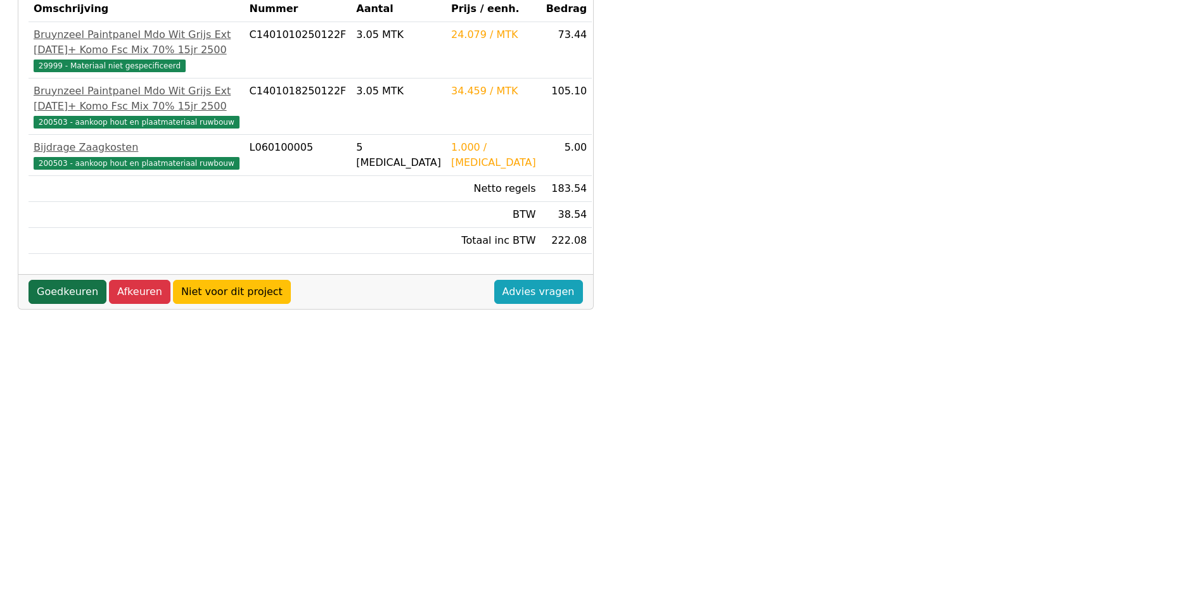
click at [72, 304] on link "Goedkeuren" at bounding box center [68, 292] width 78 height 24
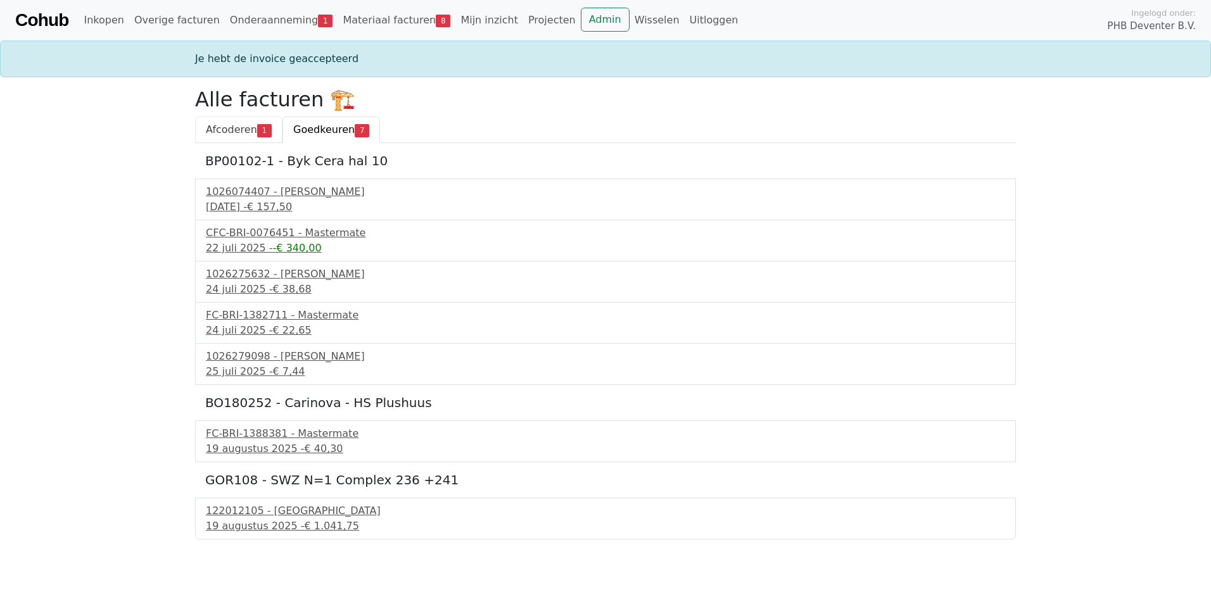
click at [229, 130] on span "Afcoderen" at bounding box center [231, 130] width 51 height 12
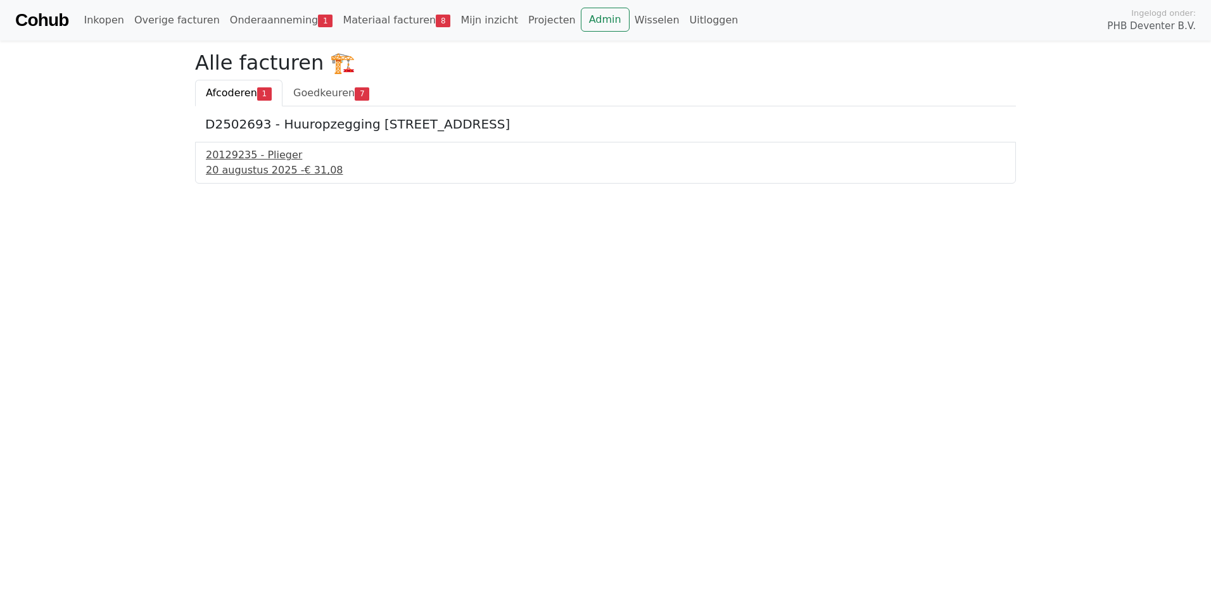
click at [231, 160] on div "20129235 - Plieger" at bounding box center [606, 155] width 800 height 15
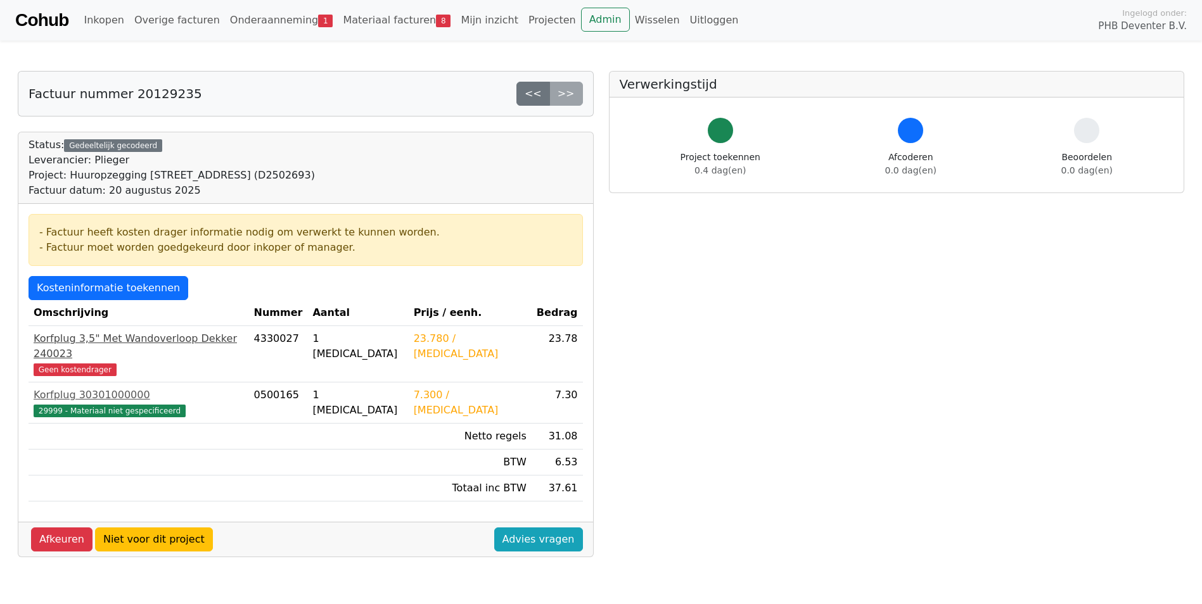
click at [80, 336] on div "Korfplug 3,5" Met Wandoverloop Dekker 240023" at bounding box center [139, 346] width 210 height 30
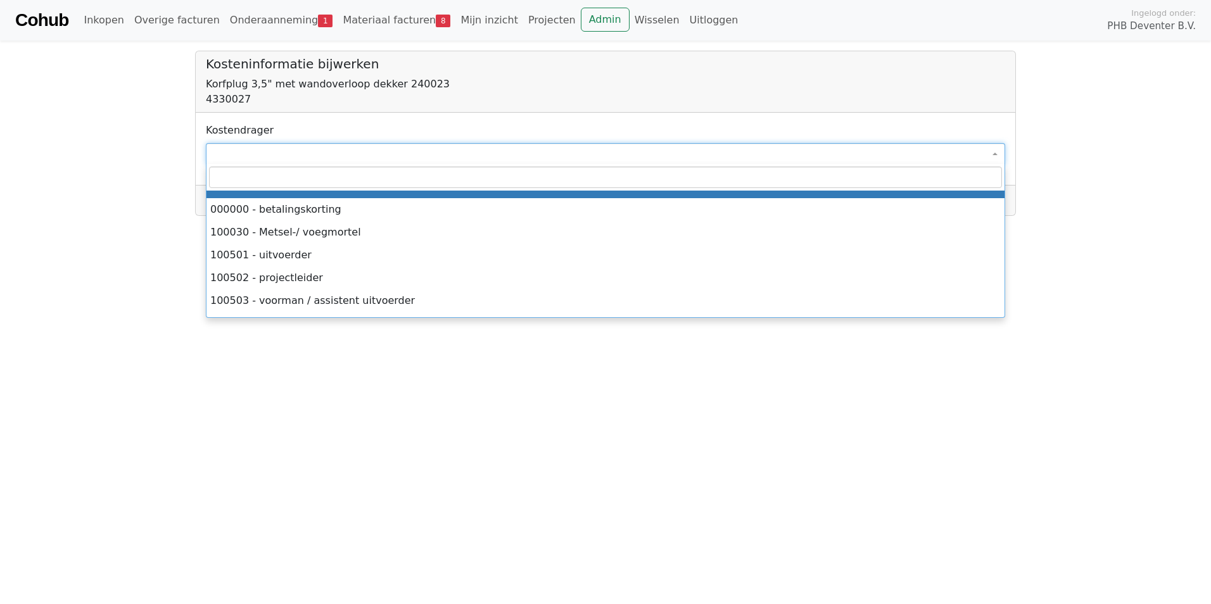
click at [229, 156] on span at bounding box center [606, 154] width 800 height 22
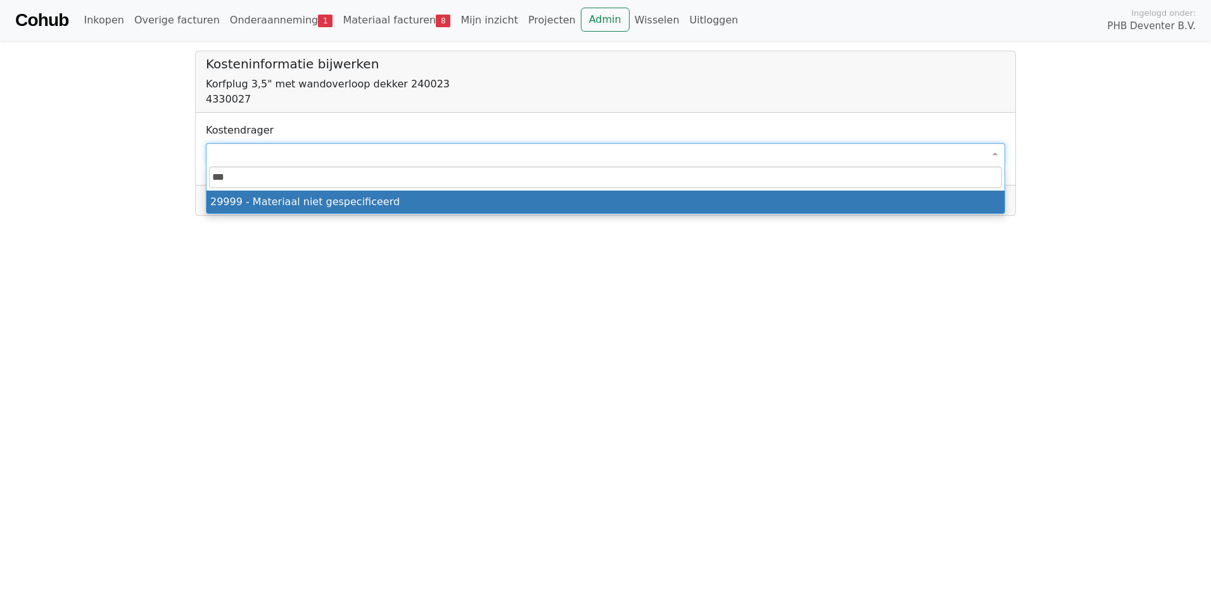
type input "****"
select select "****"
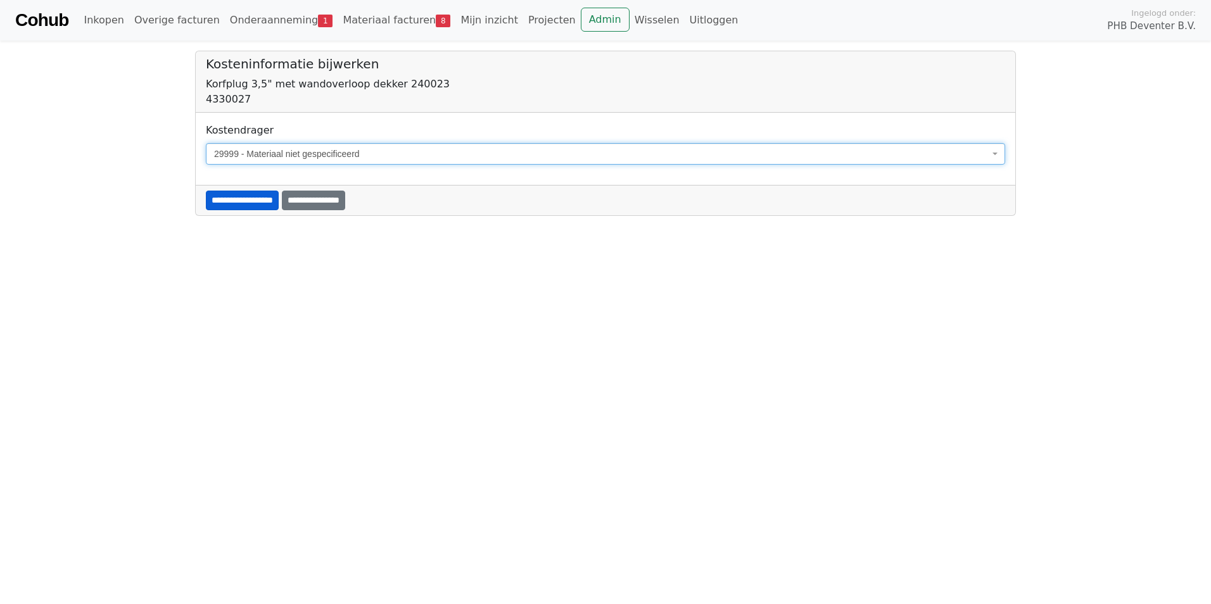
click at [237, 207] on input "**********" at bounding box center [242, 201] width 73 height 20
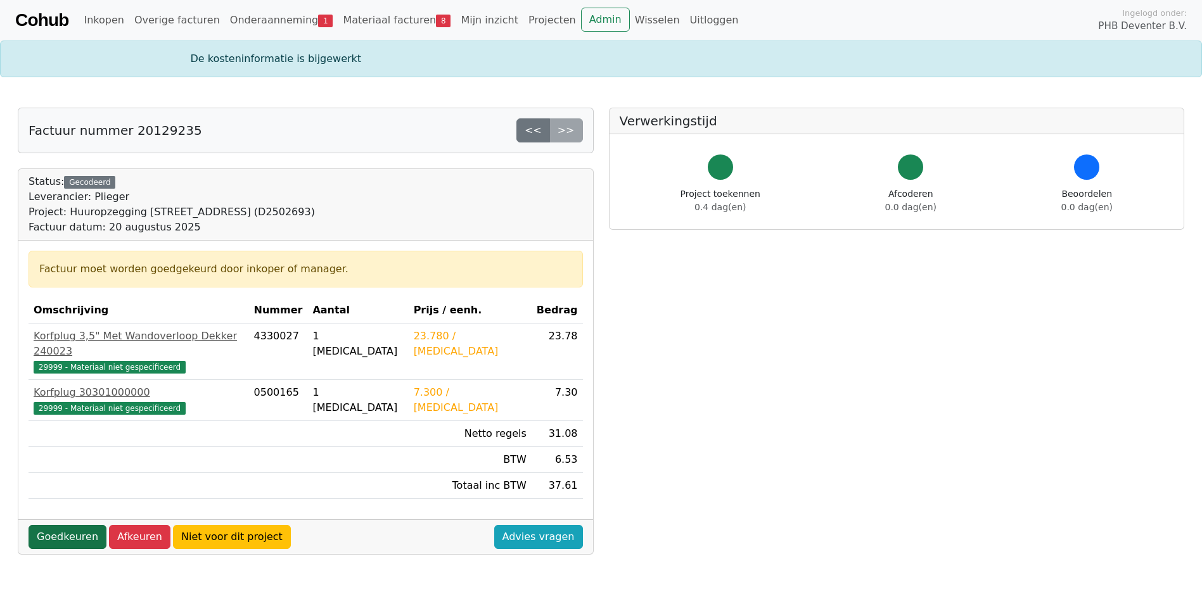
click at [67, 525] on link "Goedkeuren" at bounding box center [68, 537] width 78 height 24
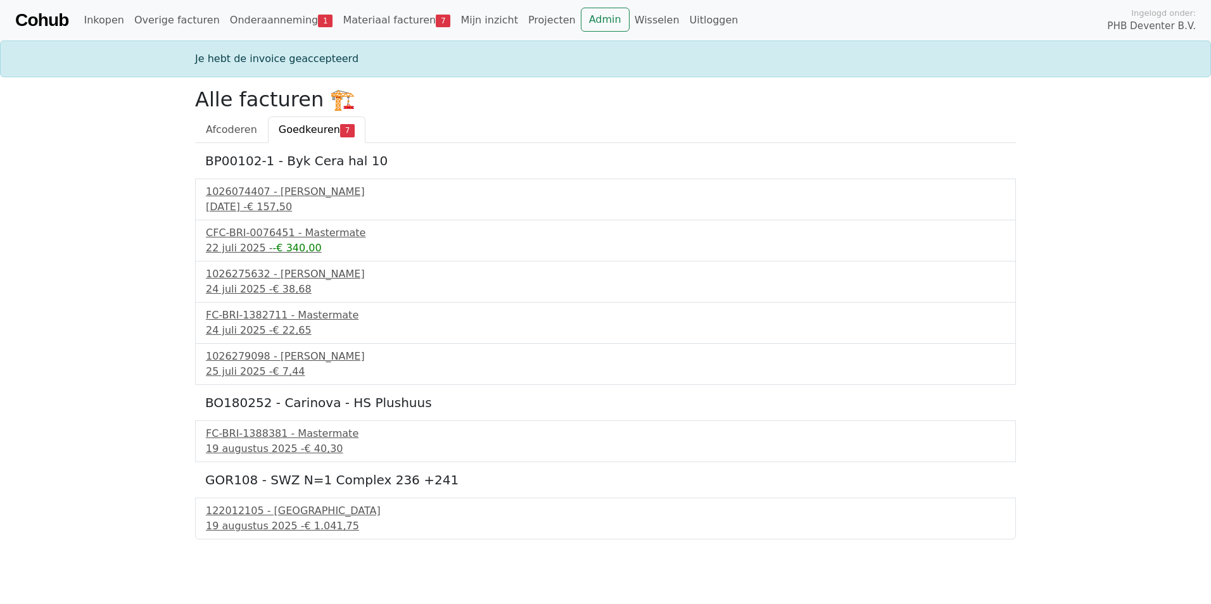
click at [324, 131] on span "Goedkeuren" at bounding box center [309, 130] width 61 height 12
